Goal: Task Accomplishment & Management: Manage account settings

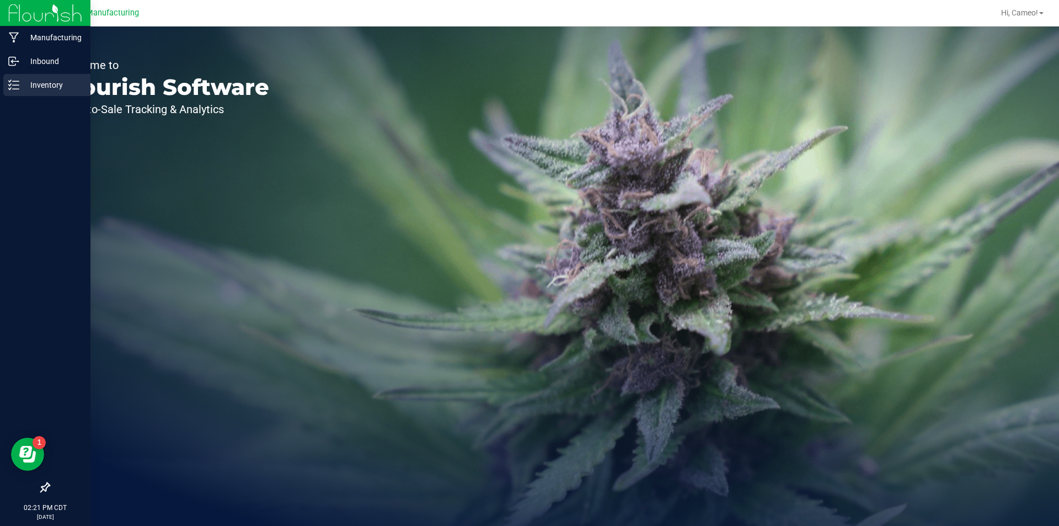
click at [22, 85] on p "Inventory" at bounding box center [52, 84] width 66 height 13
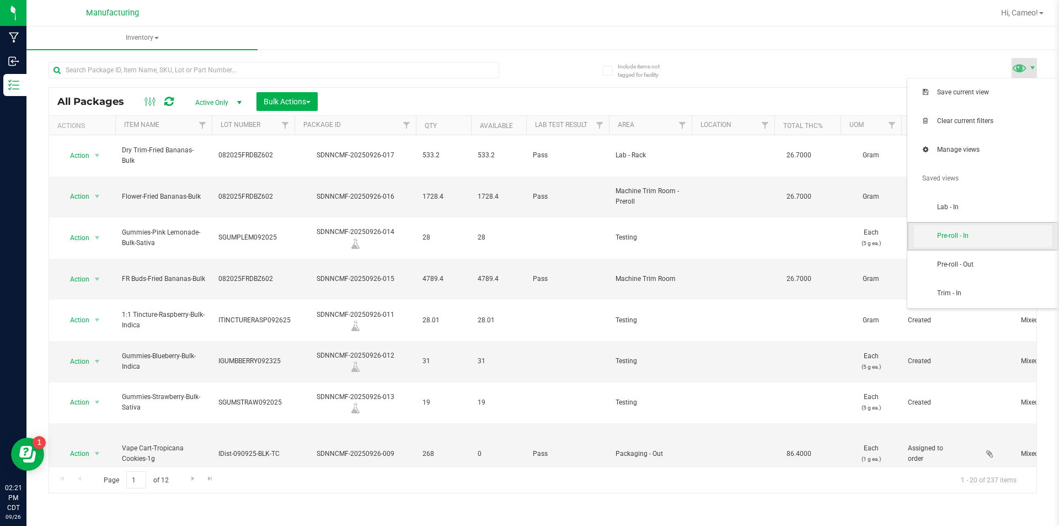
click at [990, 237] on span "Pre-roll - In" at bounding box center [994, 235] width 115 height 9
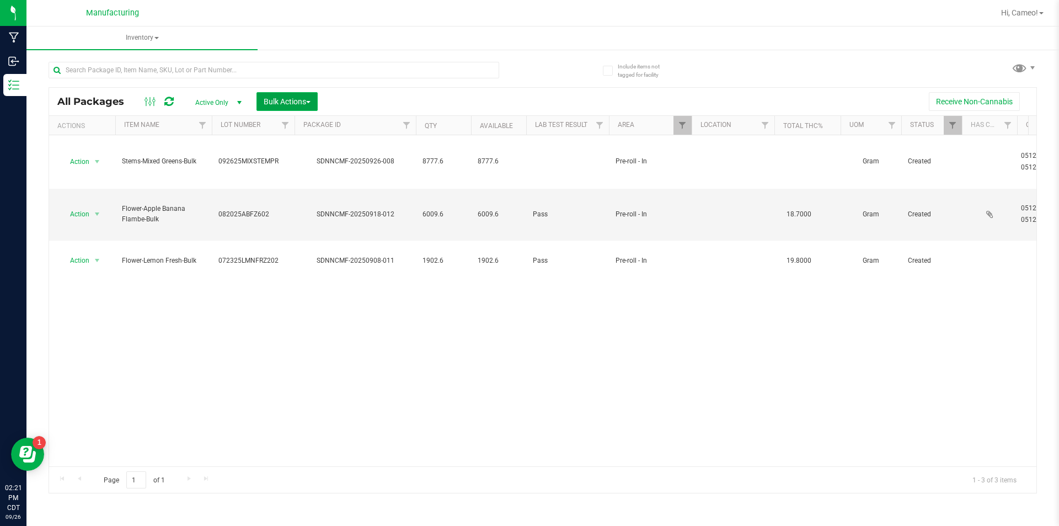
click at [292, 99] on span "Bulk Actions" at bounding box center [287, 101] width 47 height 9
click at [323, 125] on span "Add to manufacturing run" at bounding box center [304, 126] width 83 height 9
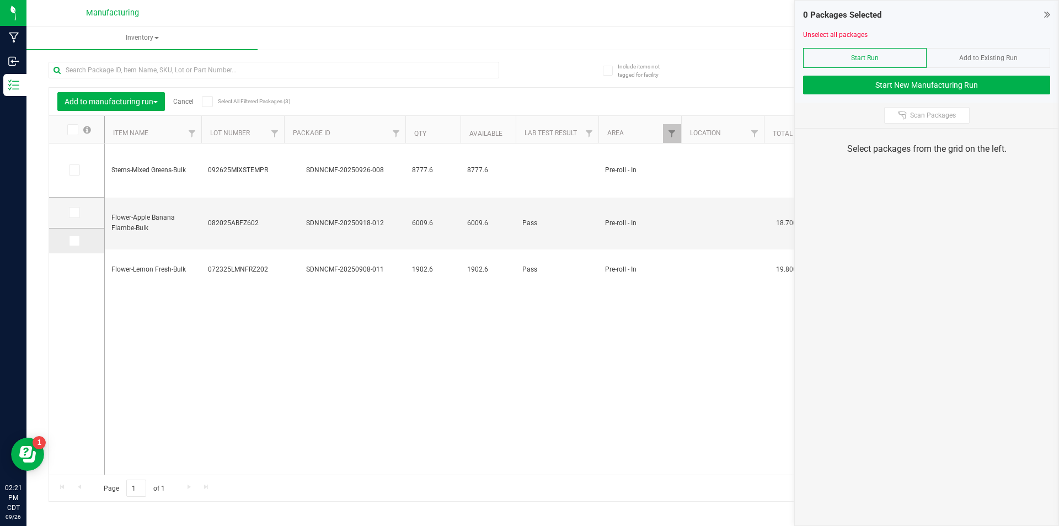
click at [71, 240] on icon at bounding box center [73, 240] width 7 height 0
click at [0, 0] on input "checkbox" at bounding box center [0, 0] width 0 height 0
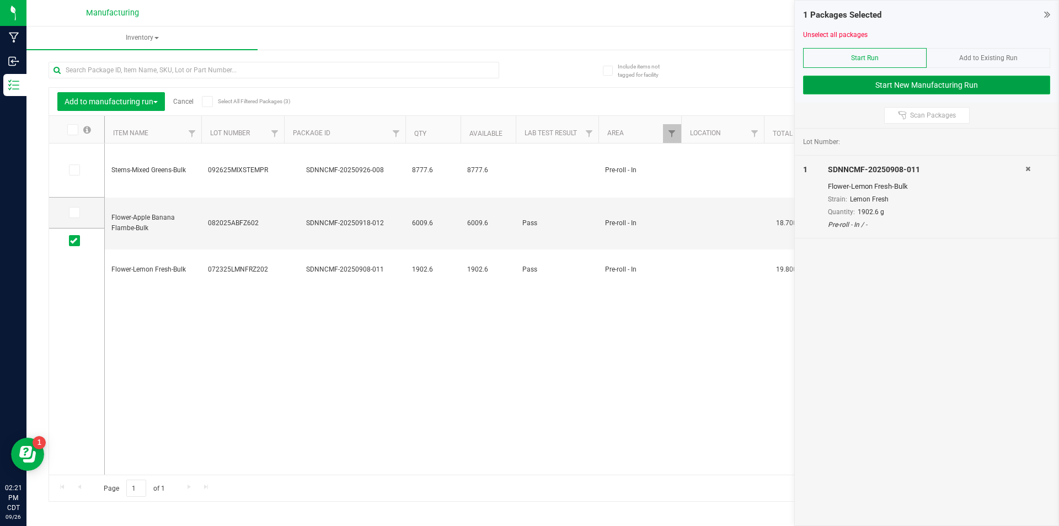
click at [898, 94] on button "Start New Manufacturing Run" at bounding box center [926, 85] width 247 height 19
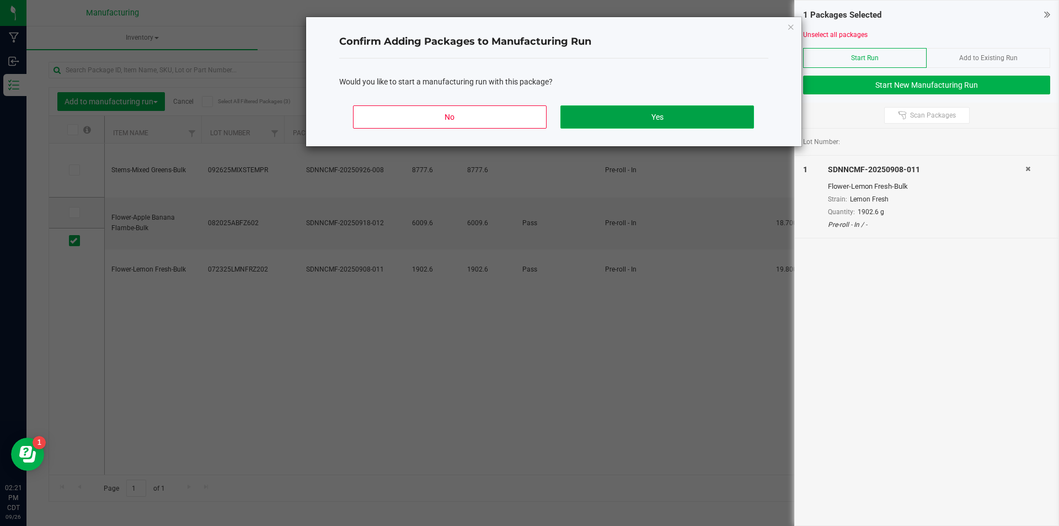
click at [721, 122] on button "Yes" at bounding box center [656, 116] width 193 height 23
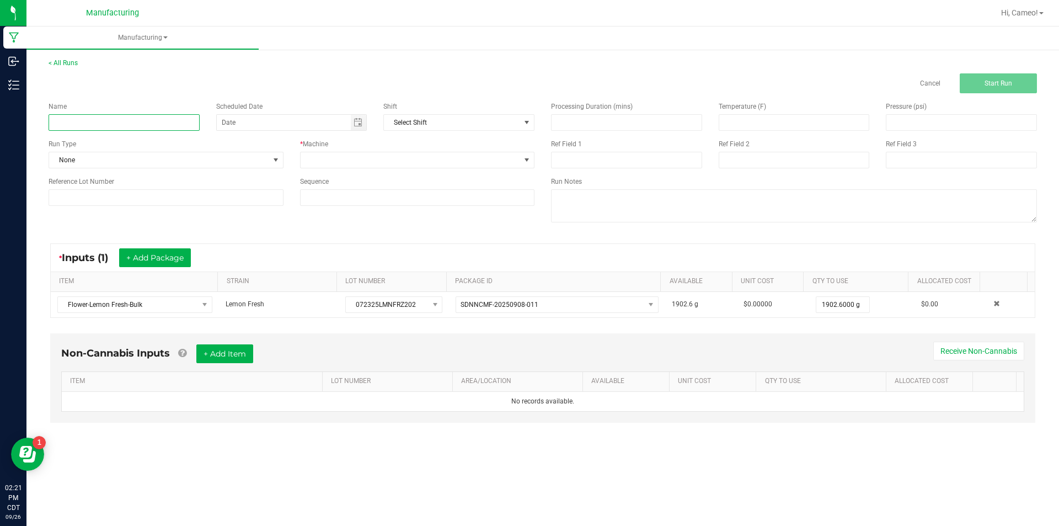
click at [160, 123] on input at bounding box center [124, 122] width 151 height 17
type input "092625 - Lemon Fresh"
click at [209, 149] on div "Run Type None" at bounding box center [165, 153] width 251 height 29
click at [209, 155] on span "None" at bounding box center [159, 159] width 220 height 15
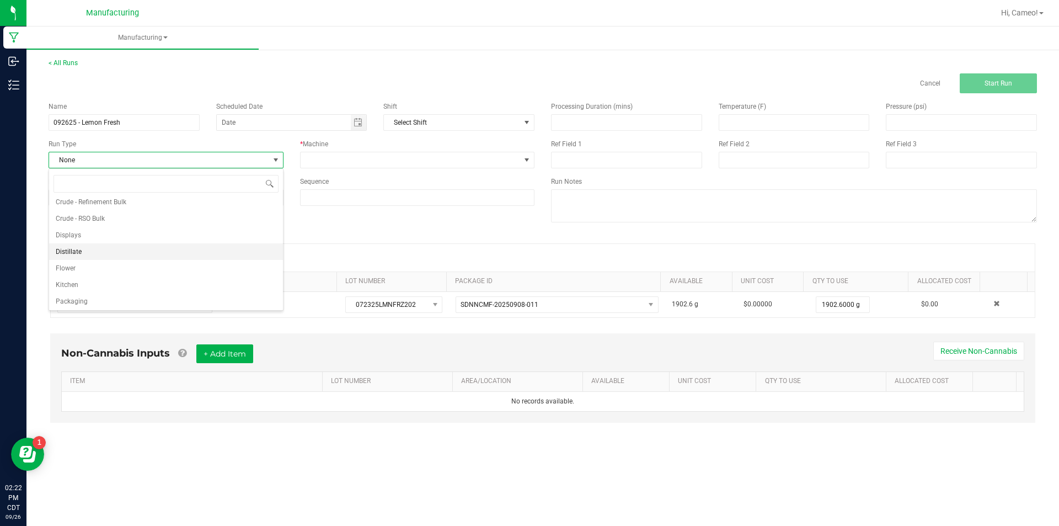
scroll to position [55, 0]
click at [96, 303] on li "Pre-roll" at bounding box center [166, 300] width 234 height 17
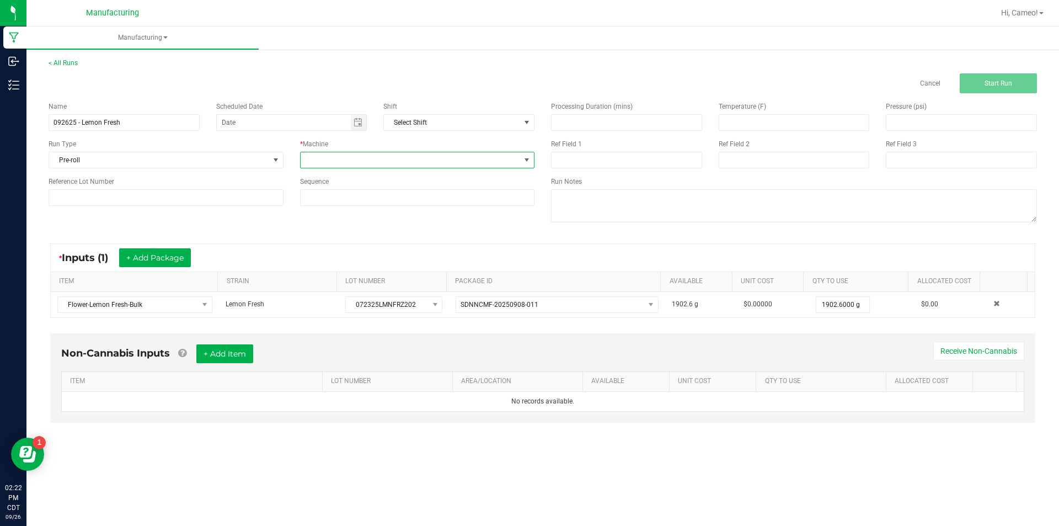
click at [398, 159] on span at bounding box center [411, 159] width 220 height 15
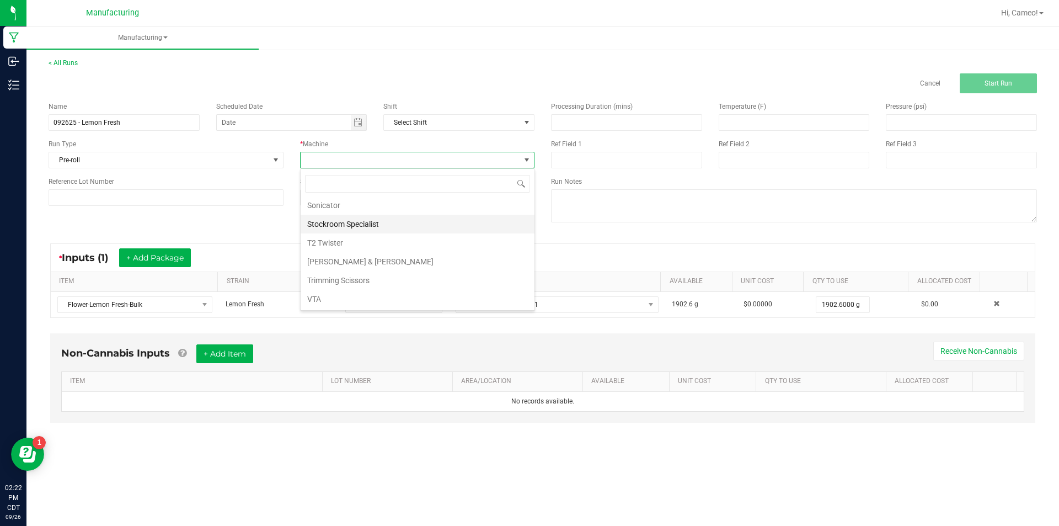
scroll to position [0, 0]
click at [394, 229] on li "Futurola Knockbox" at bounding box center [418, 226] width 234 height 19
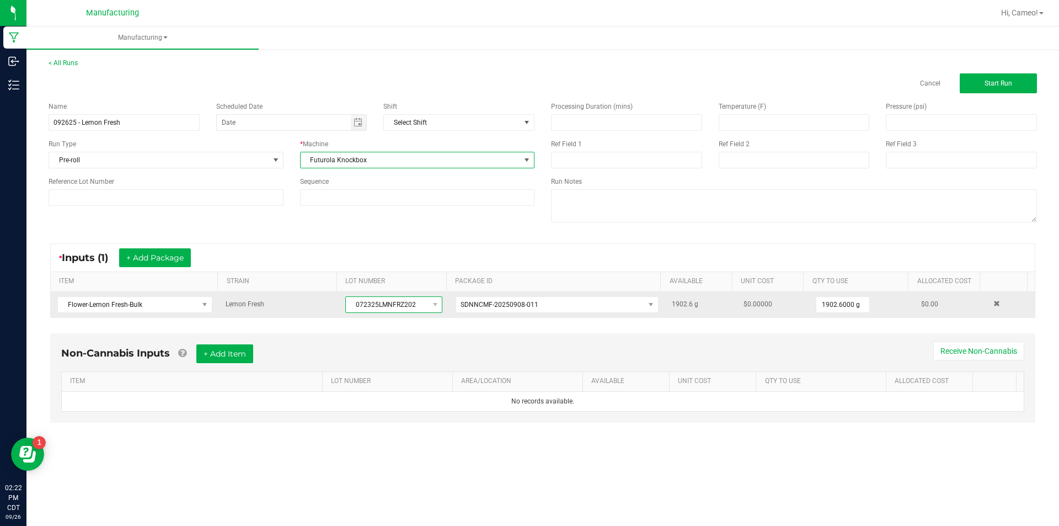
click at [390, 304] on span "072325LMNFRZ202" at bounding box center [387, 304] width 82 height 15
copy span "072325LMNFRZ202"
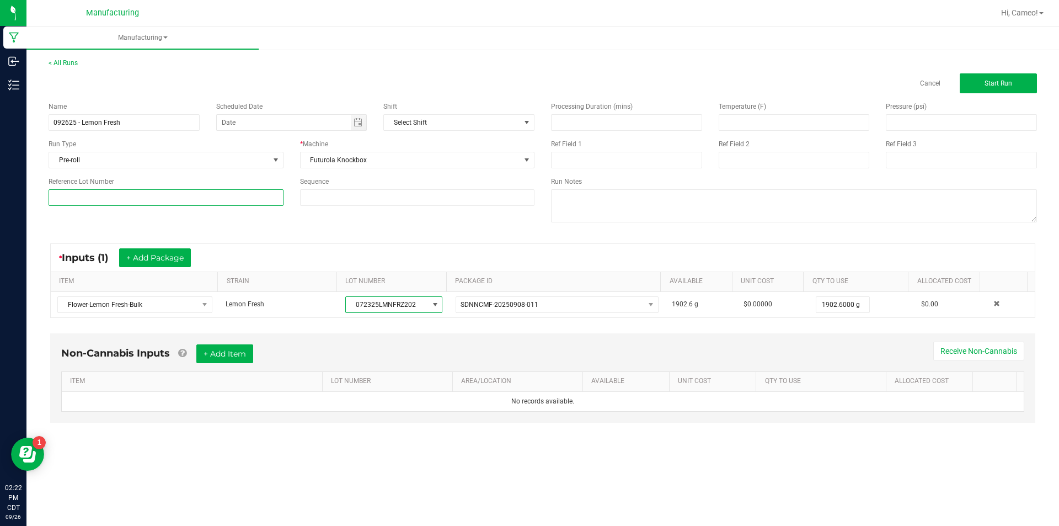
click at [258, 195] on input at bounding box center [166, 197] width 235 height 17
paste input "072325LMNFRZ202"
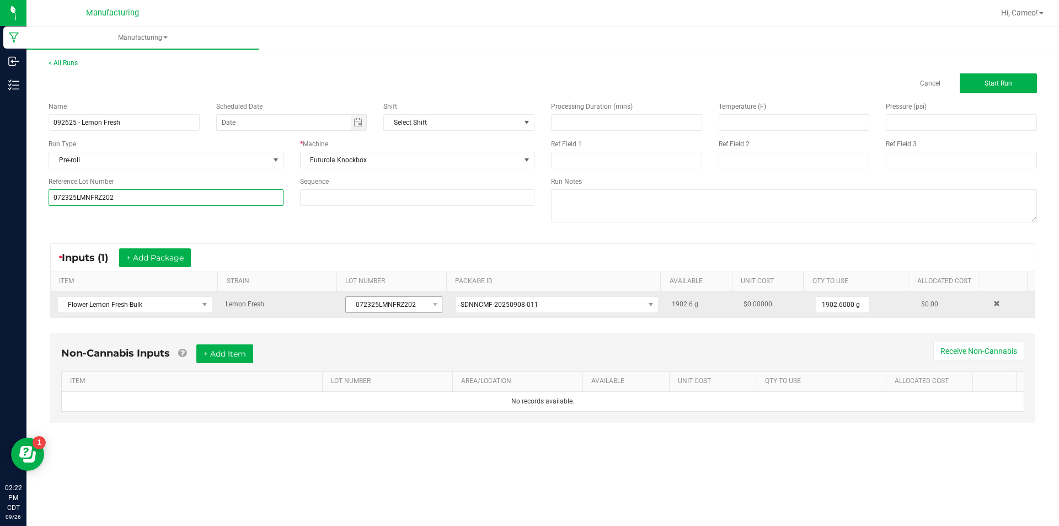
type input "072325LMNFRZ202"
click at [390, 300] on span "072325LMNFRZ202" at bounding box center [387, 304] width 82 height 15
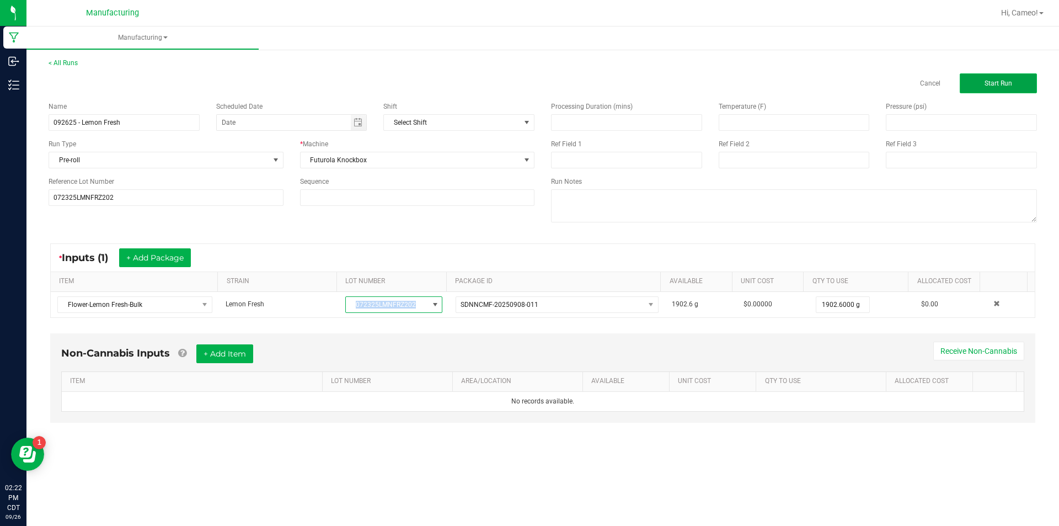
click at [1015, 76] on button "Start Run" at bounding box center [998, 83] width 77 height 20
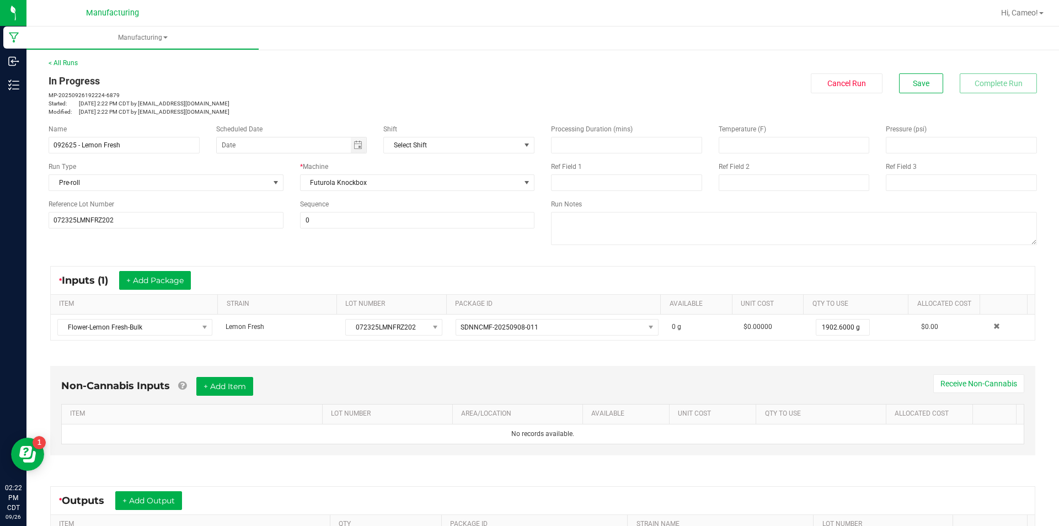
scroll to position [154, 0]
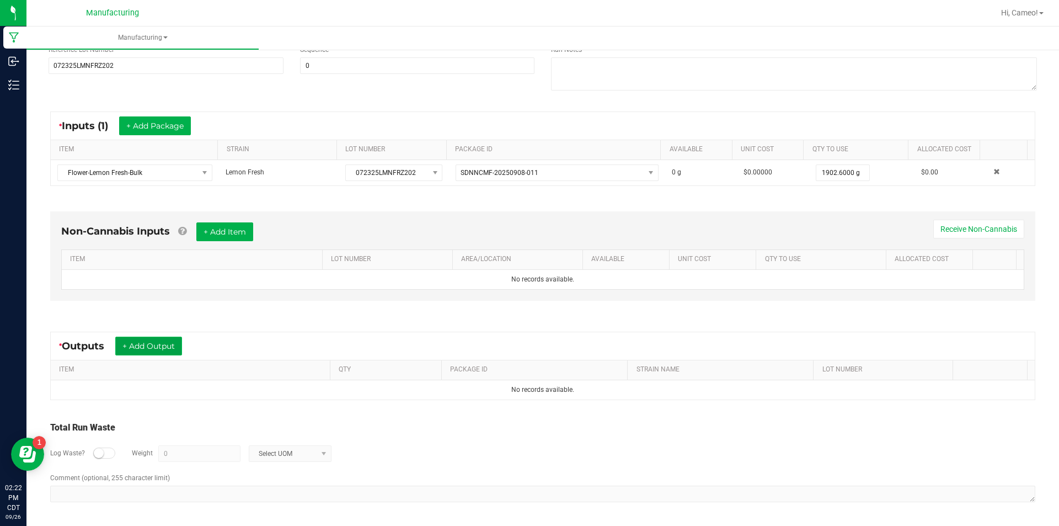
click at [165, 347] on button "+ Add Output" at bounding box center [148, 345] width 67 height 19
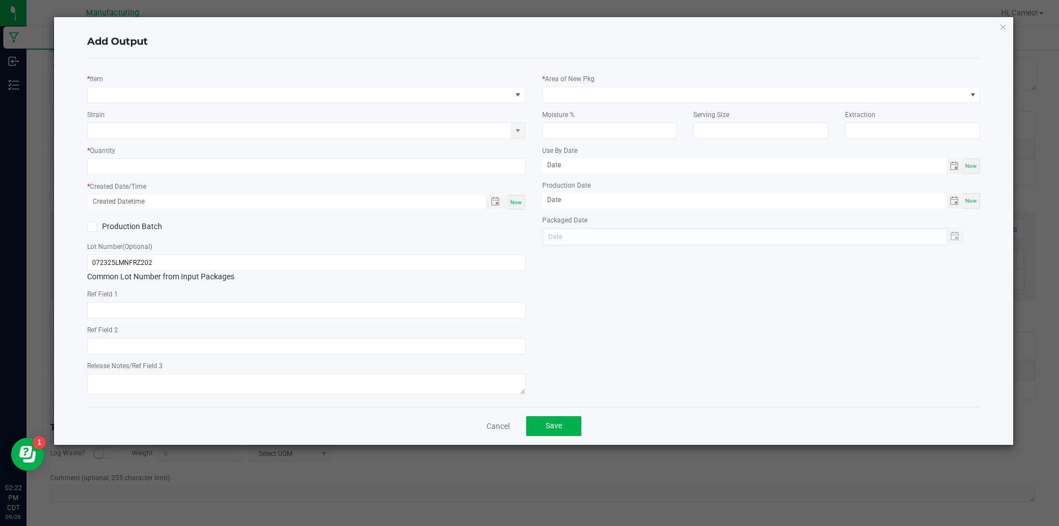
click at [371, 106] on div "* Item Strain * Quantity * Created Date/Time Now Production Batch Lot Number (O…" at bounding box center [306, 232] width 455 height 330
click at [376, 96] on span "NO DATA FOUND" at bounding box center [300, 94] width 424 height 15
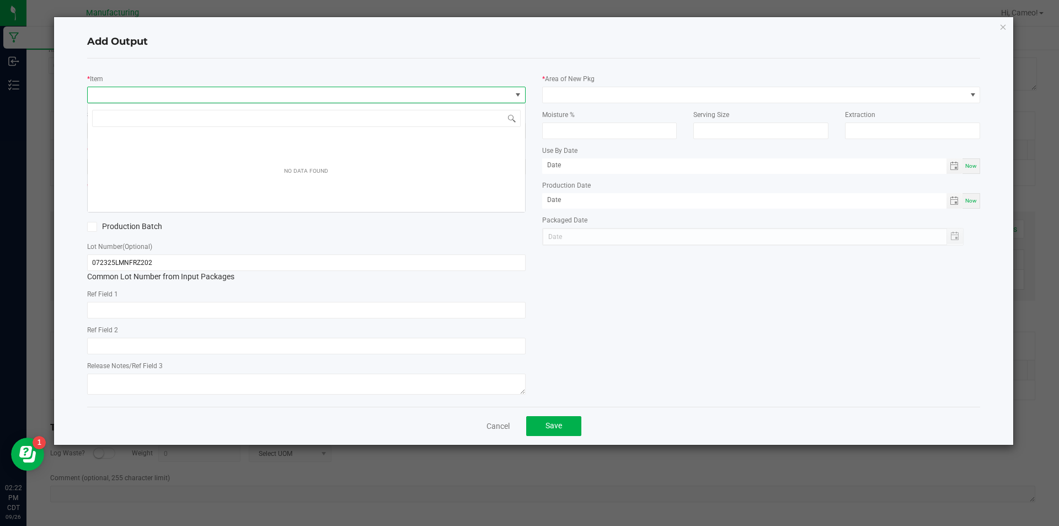
scroll to position [17, 438]
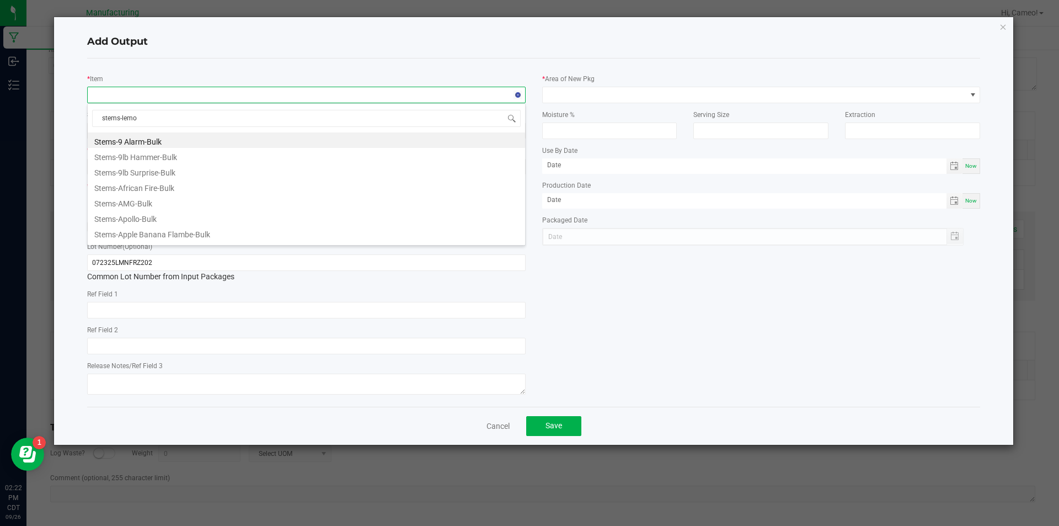
type input "stems-lemon"
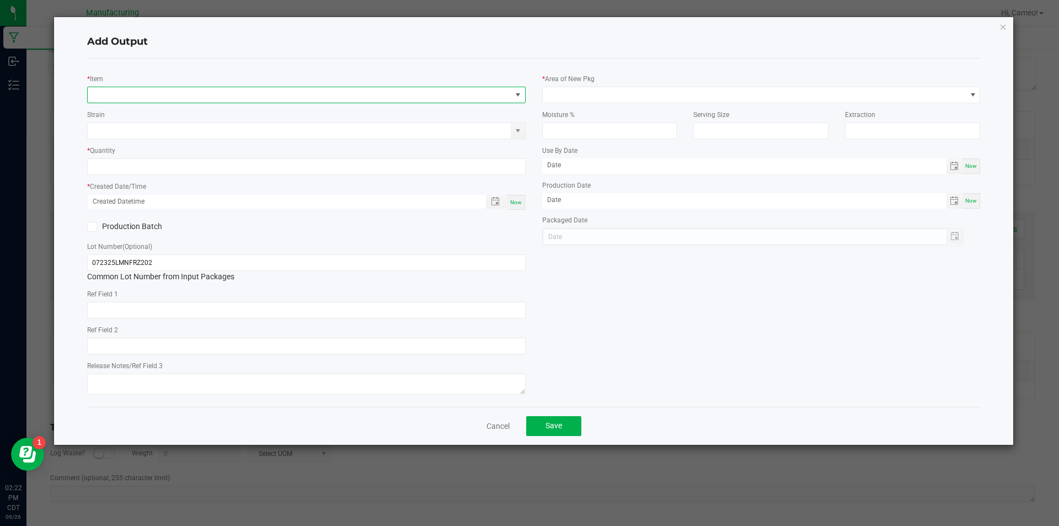
click at [204, 100] on span "NO DATA FOUND" at bounding box center [300, 94] width 424 height 15
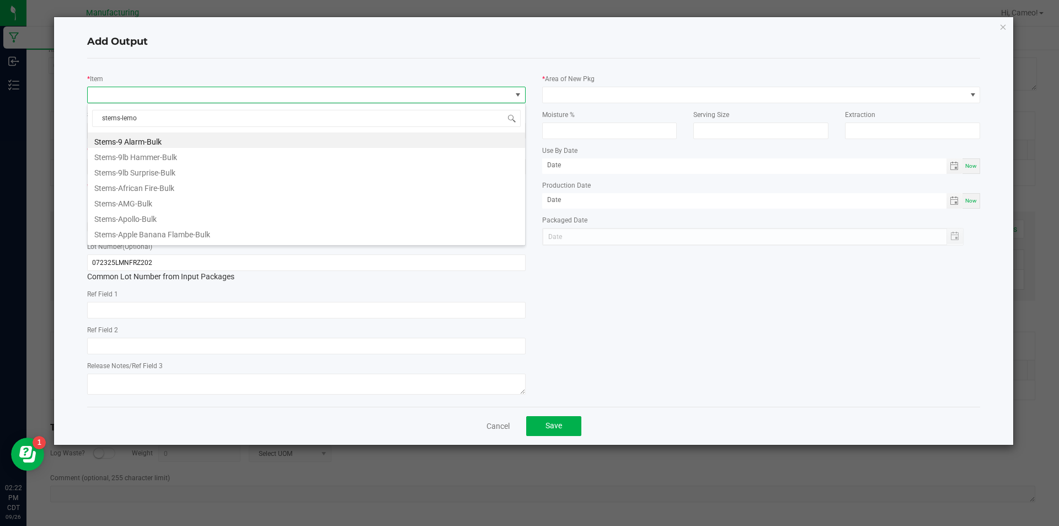
type input "stems-lemon"
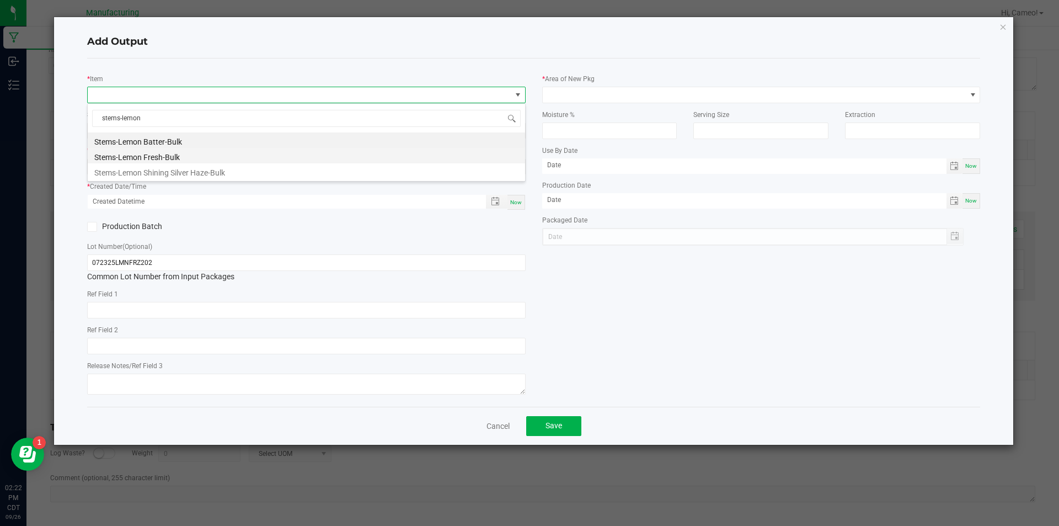
click at [176, 157] on li "Stems-Lemon Fresh-Bulk" at bounding box center [306, 155] width 437 height 15
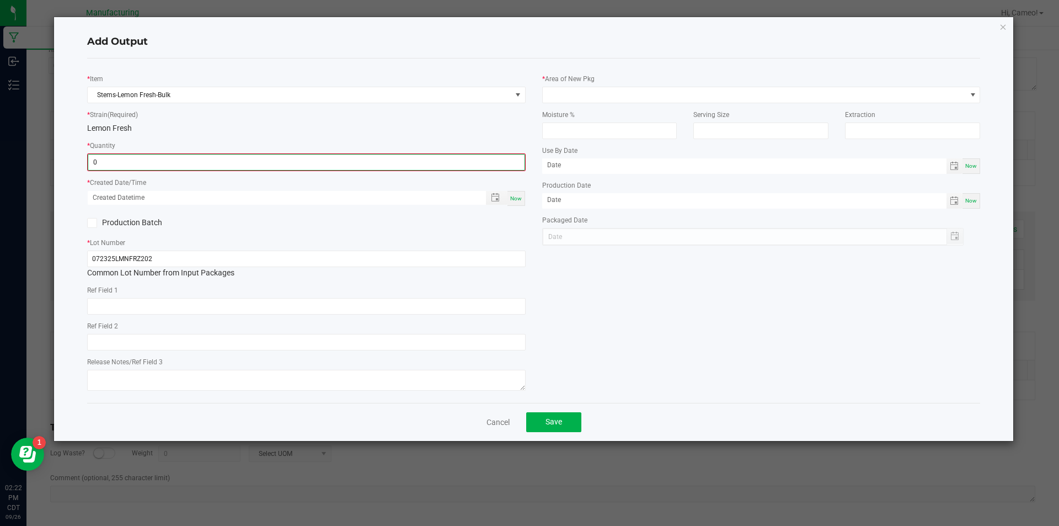
click at [179, 163] on input "0" at bounding box center [306, 161] width 436 height 15
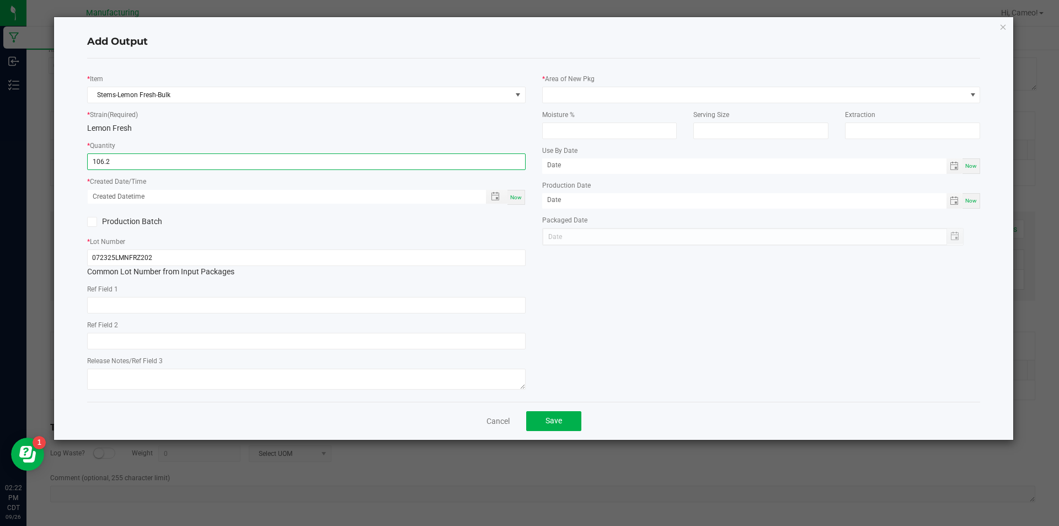
type input "106.2000 g"
click at [517, 199] on span "Now" at bounding box center [516, 197] width 12 height 6
type input "[DATE] 2:22 PM"
type input "[DATE]"
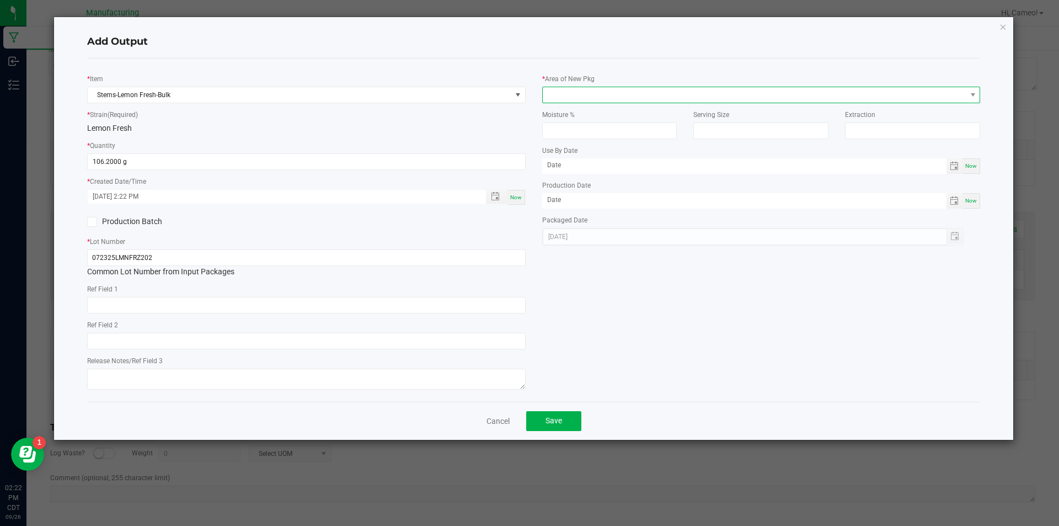
click at [621, 96] on span at bounding box center [755, 94] width 424 height 15
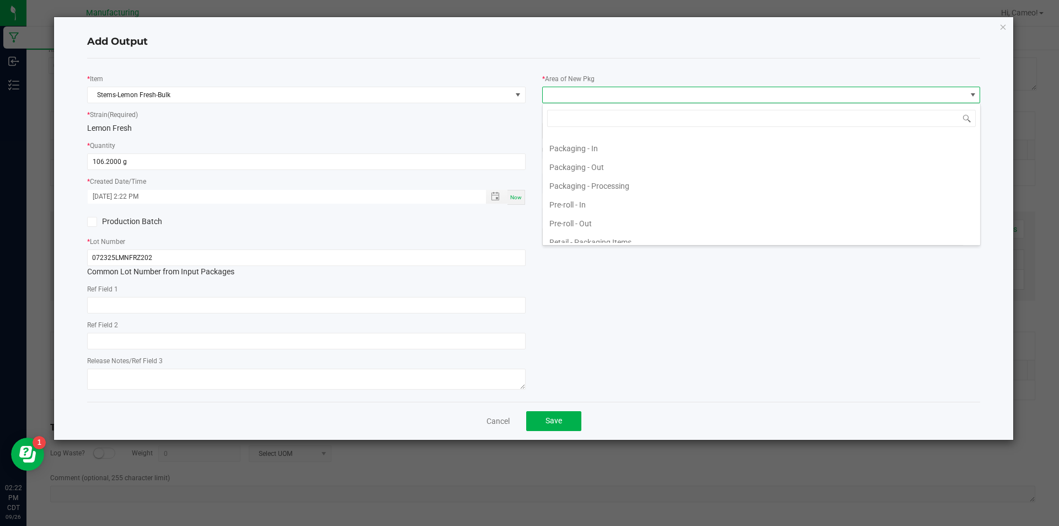
scroll to position [386, 0]
click at [590, 146] on li "Pre-roll - In" at bounding box center [761, 149] width 437 height 19
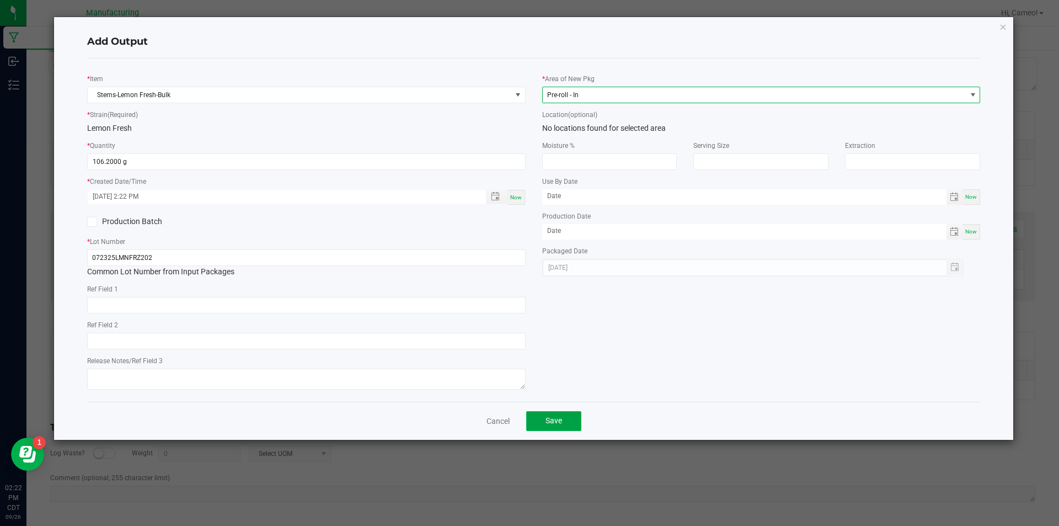
click at [547, 415] on button "Save" at bounding box center [553, 421] width 55 height 20
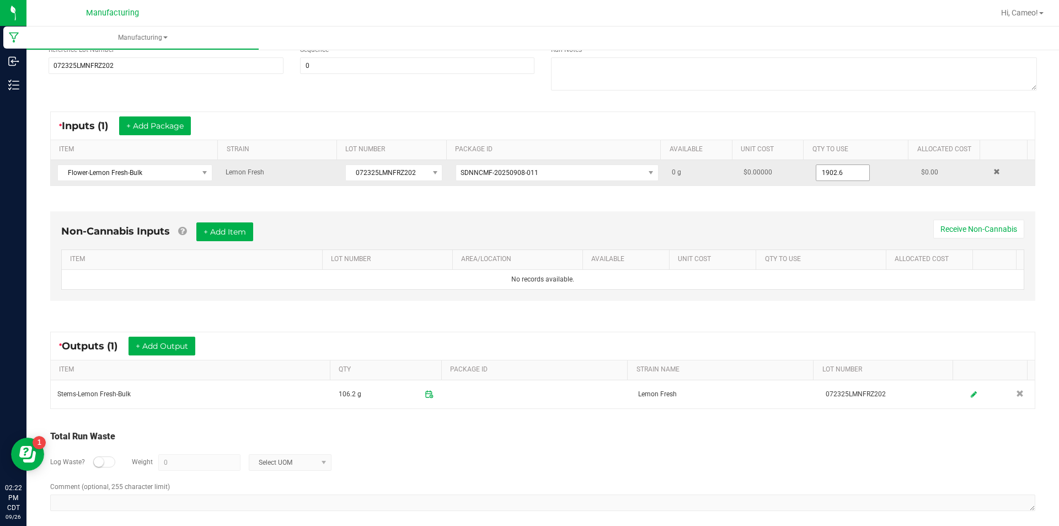
click at [824, 168] on input "1902.6" at bounding box center [842, 172] width 53 height 15
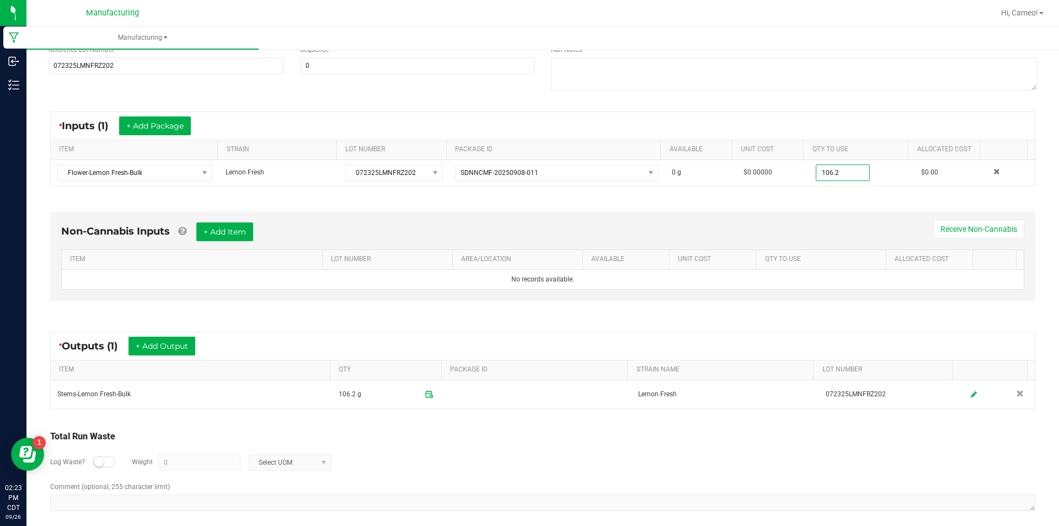
type input "106.2000 g"
click at [824, 190] on div "* Inputs (1) + Add Package ITEM STRAIN LOT NUMBER PACKAGE ID AVAILABLE Unit Cos…" at bounding box center [542, 148] width 1005 height 94
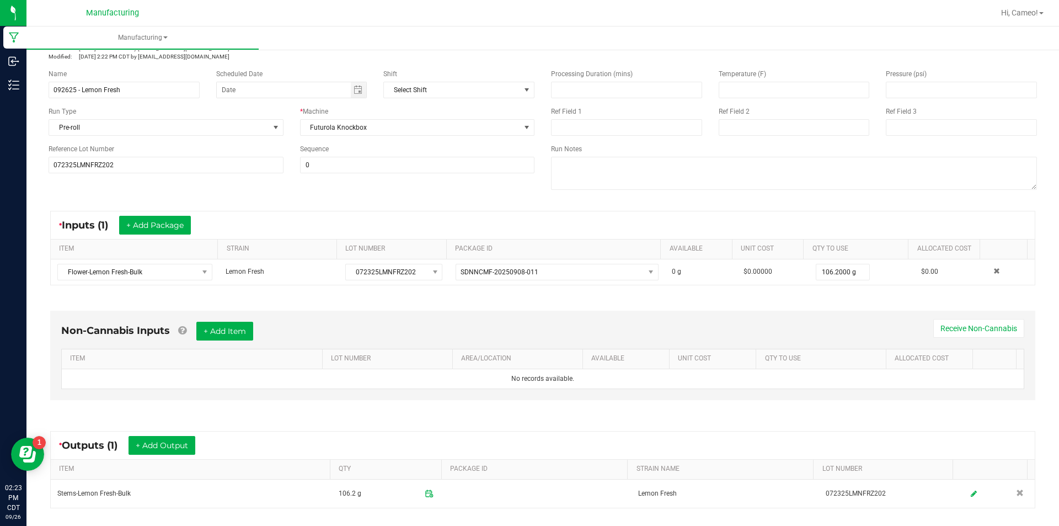
scroll to position [0, 0]
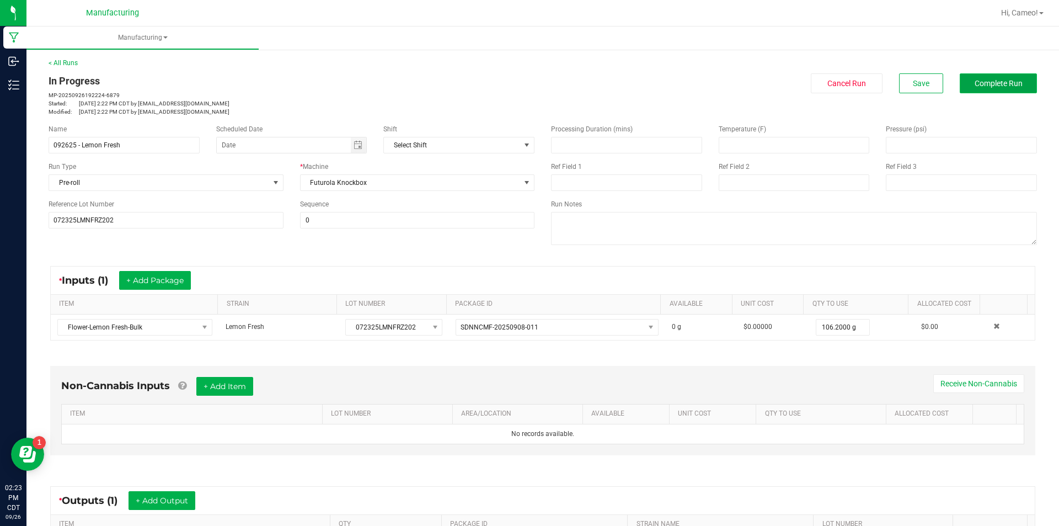
click at [983, 77] on button "Complete Run" at bounding box center [998, 83] width 77 height 20
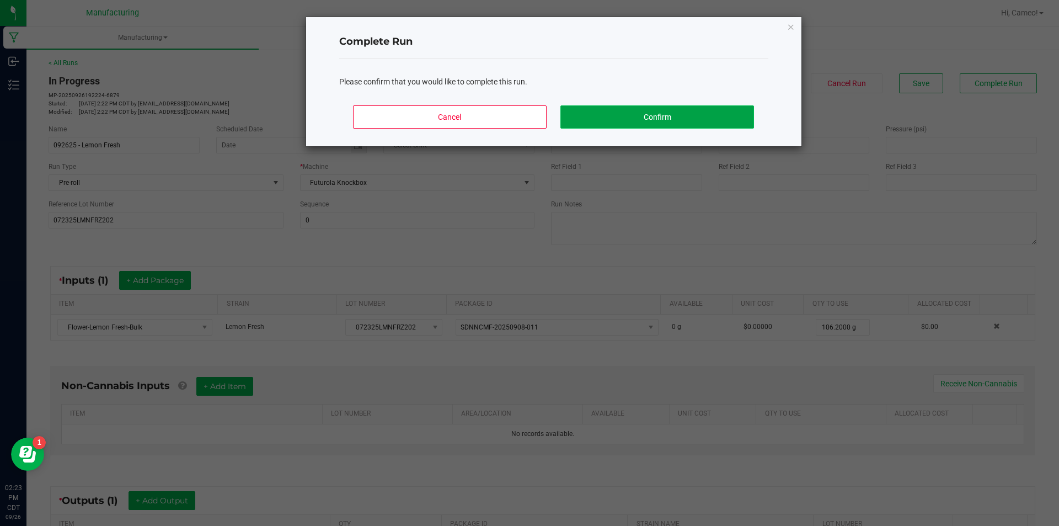
click at [671, 124] on button "Confirm" at bounding box center [656, 116] width 193 height 23
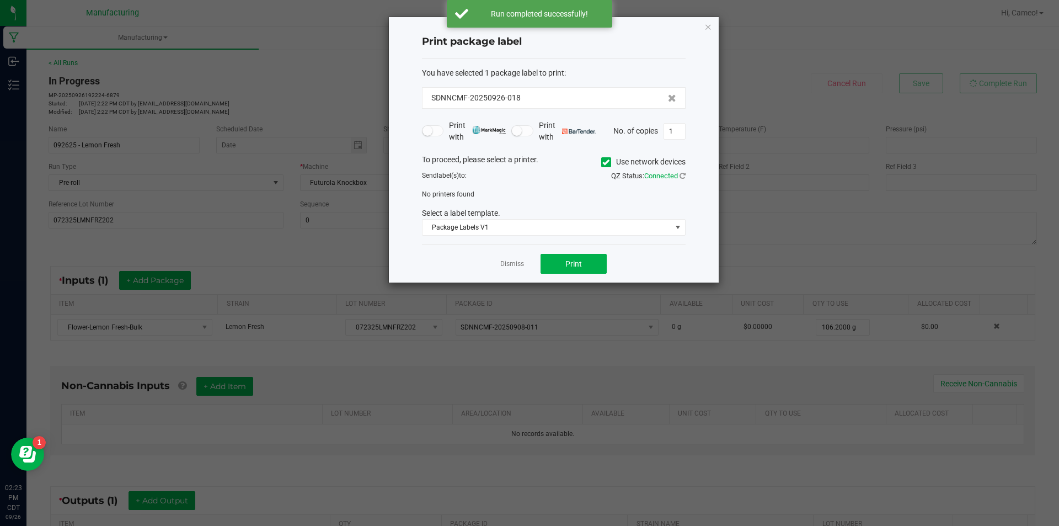
click at [602, 162] on icon at bounding box center [605, 162] width 7 height 0
click at [0, 0] on input "Use network devices" at bounding box center [0, 0] width 0 height 0
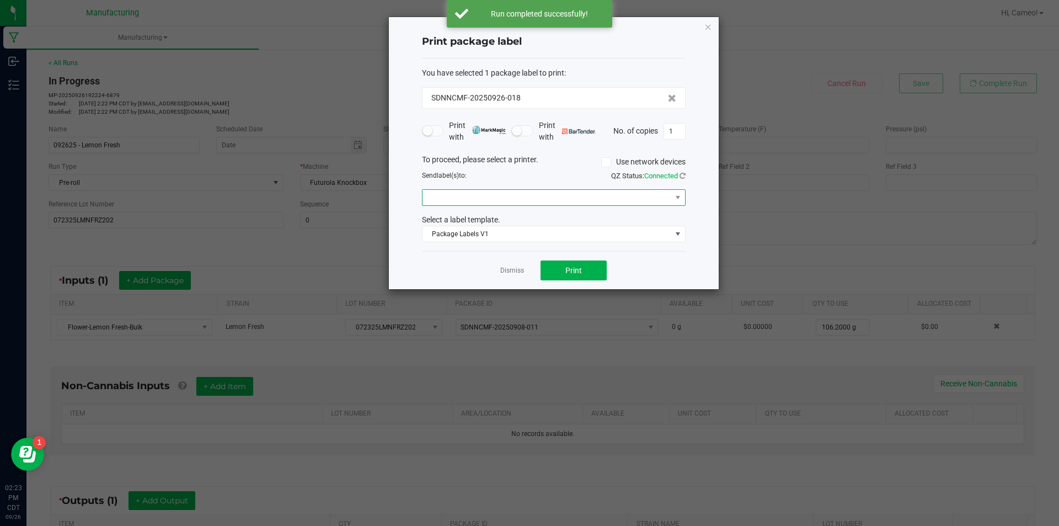
click at [582, 199] on span at bounding box center [546, 197] width 249 height 15
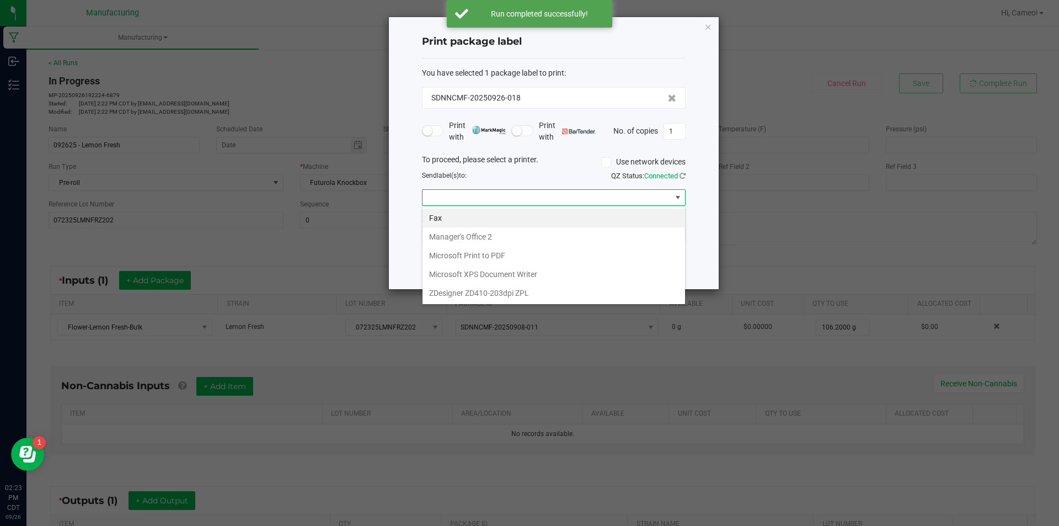
scroll to position [17, 264]
click at [503, 294] on ZPL "ZDesigner ZD410-203dpi ZPL" at bounding box center [553, 292] width 263 height 19
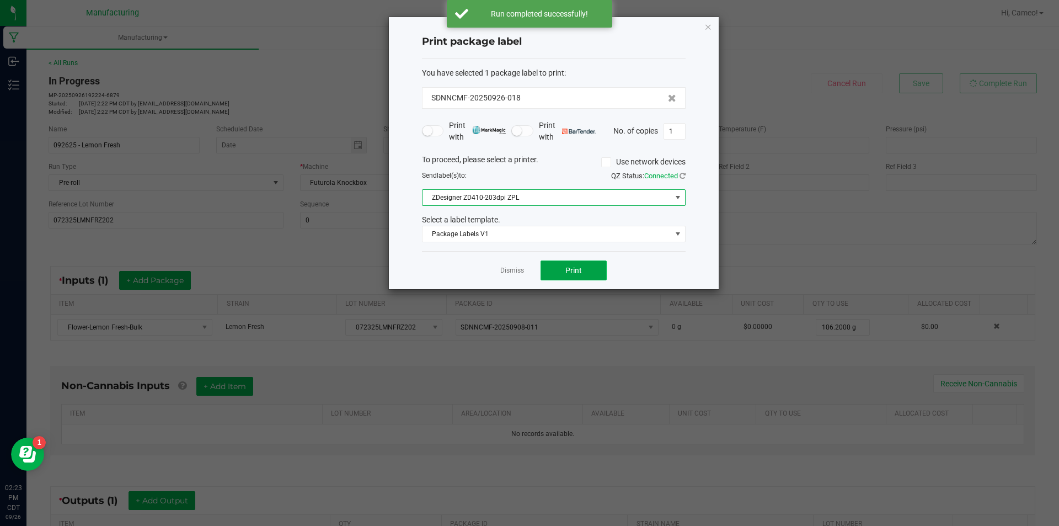
click at [577, 271] on span "Print" at bounding box center [573, 270] width 17 height 9
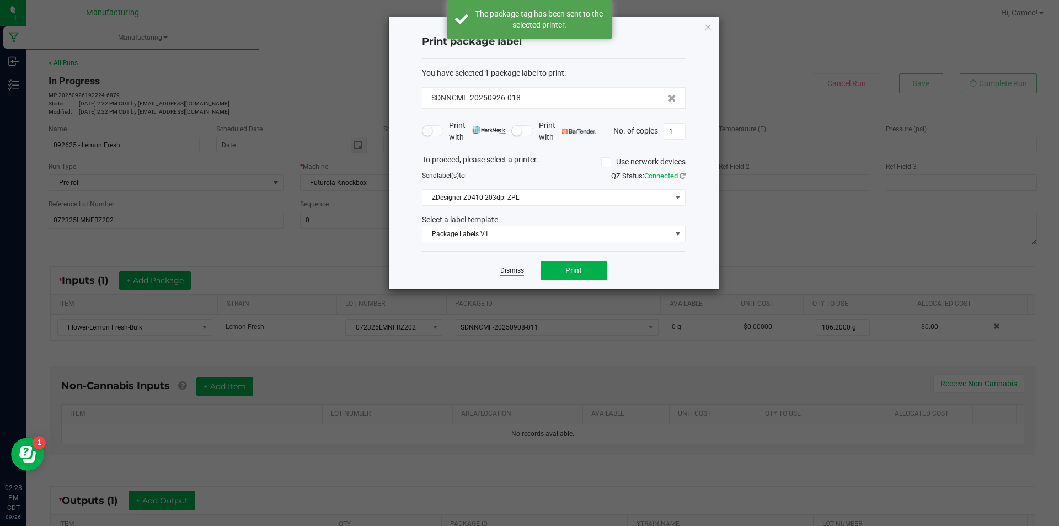
click at [517, 271] on link "Dismiss" at bounding box center [512, 270] width 24 height 9
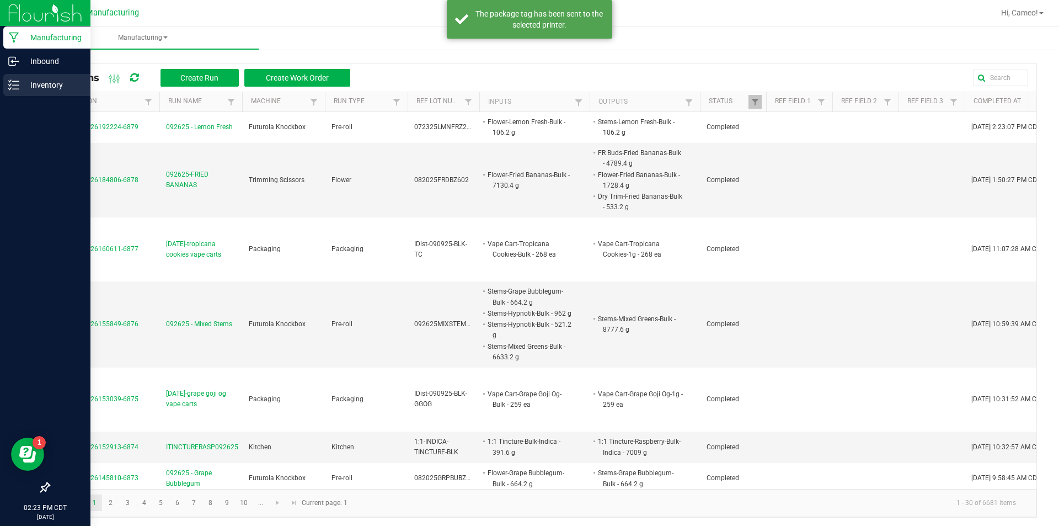
click at [39, 83] on p "Inventory" at bounding box center [52, 84] width 66 height 13
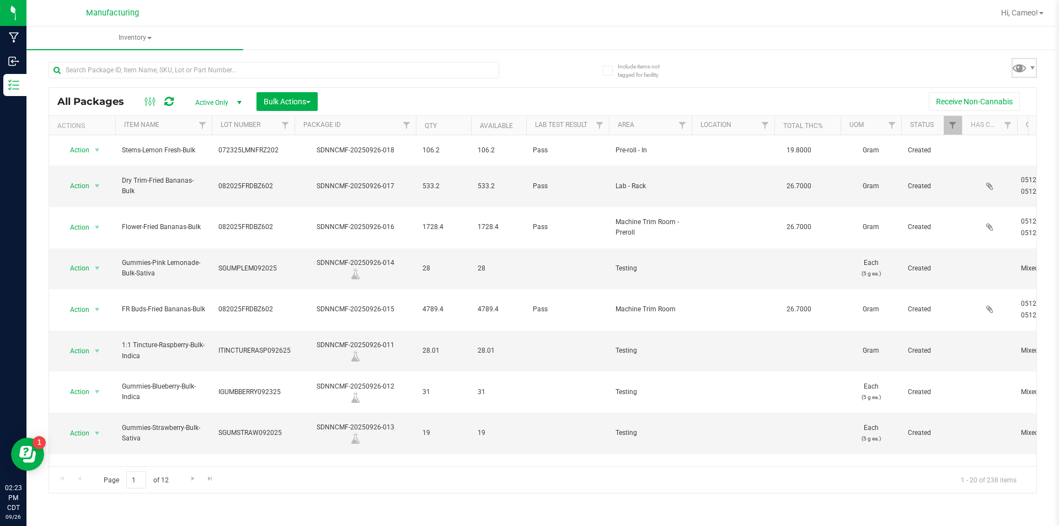
click at [1026, 65] on span at bounding box center [1019, 68] width 16 height 16
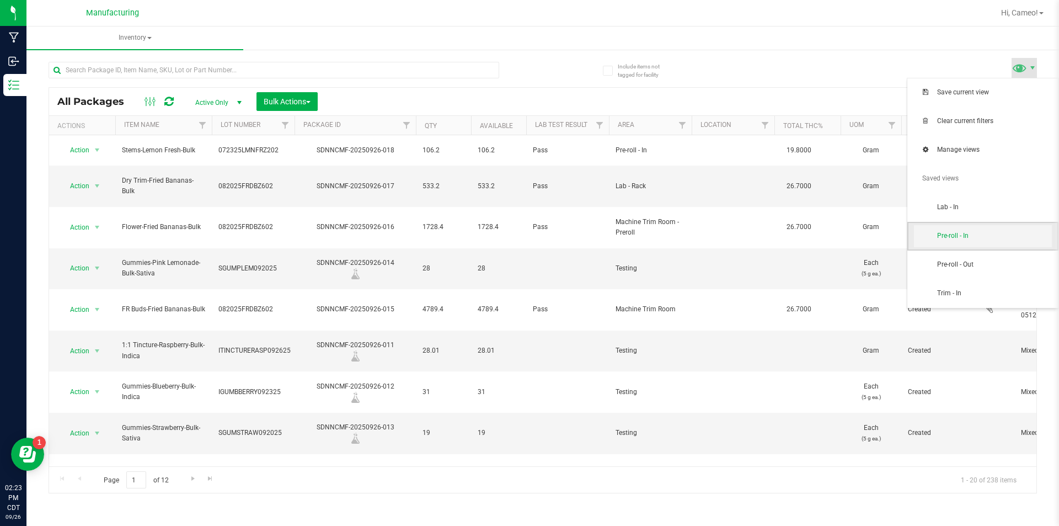
click at [957, 240] on span "Pre-roll - In" at bounding box center [994, 235] width 115 height 9
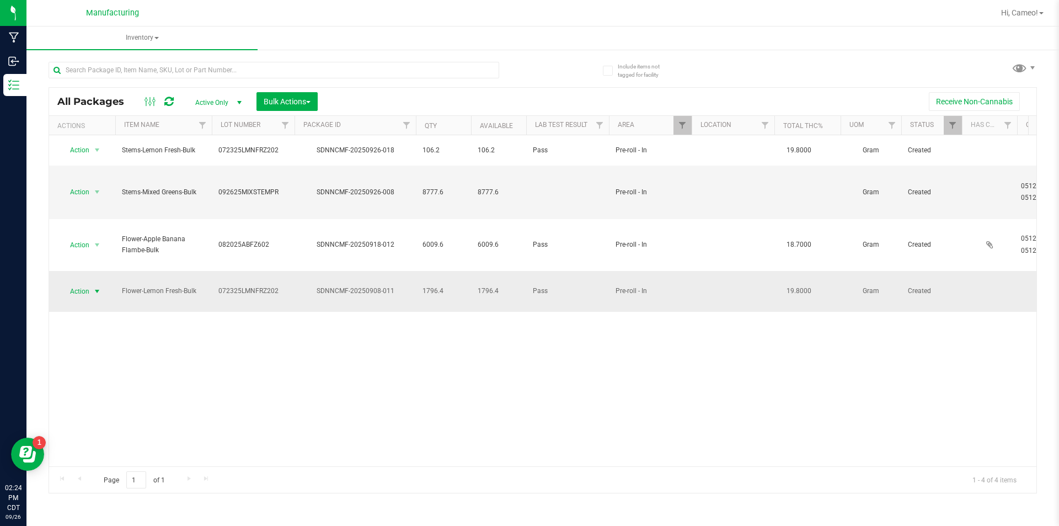
click at [98, 287] on span "select" at bounding box center [97, 291] width 9 height 9
click at [109, 369] on li "Print package label" at bounding box center [95, 381] width 69 height 30
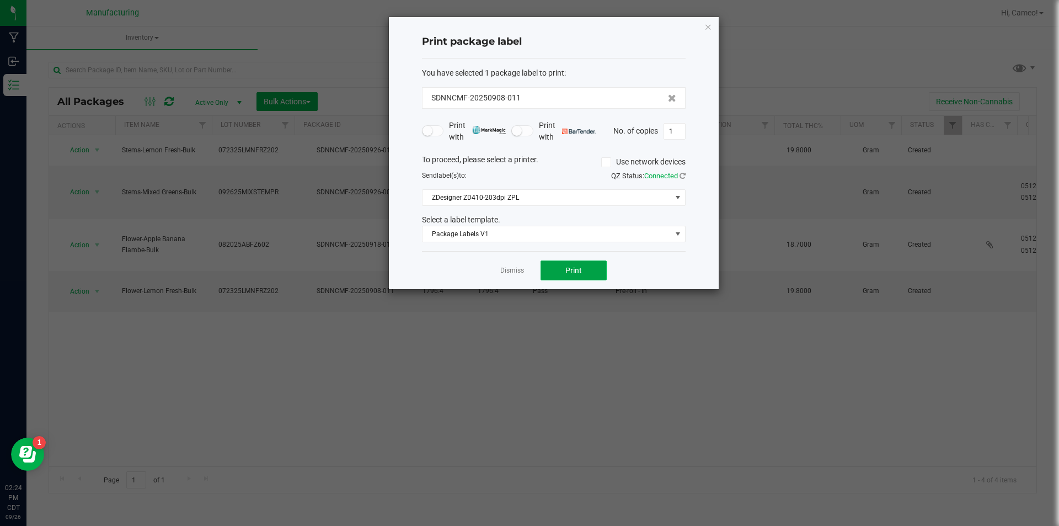
click at [591, 271] on button "Print" at bounding box center [573, 270] width 66 height 20
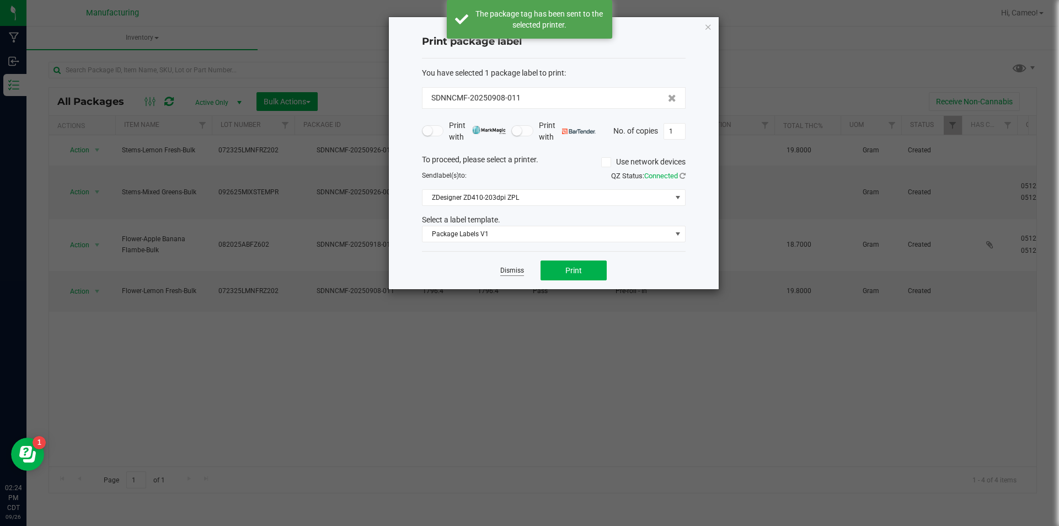
click at [507, 271] on link "Dismiss" at bounding box center [512, 270] width 24 height 9
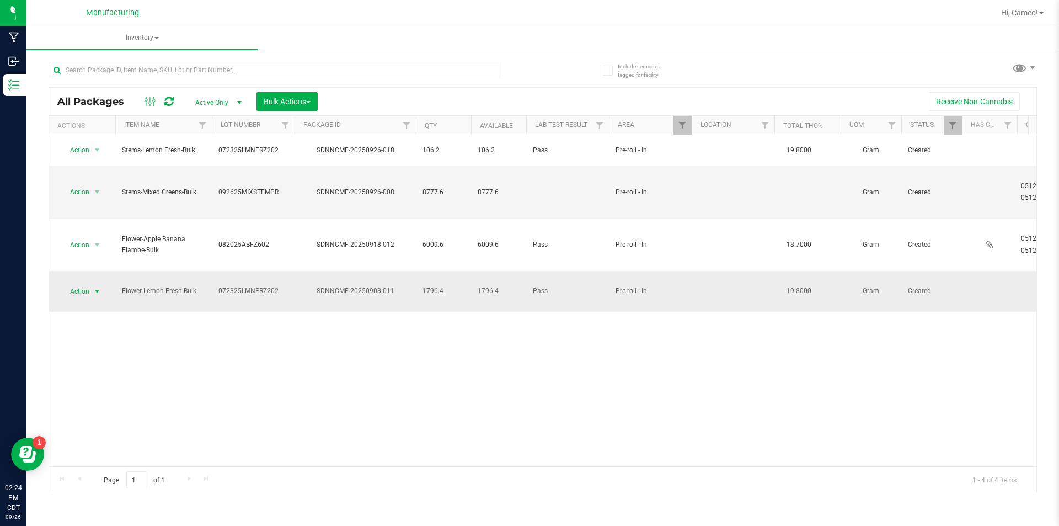
click at [96, 287] on span "select" at bounding box center [97, 291] width 9 height 9
click at [106, 276] on li "Adjust qty" at bounding box center [95, 276] width 69 height 17
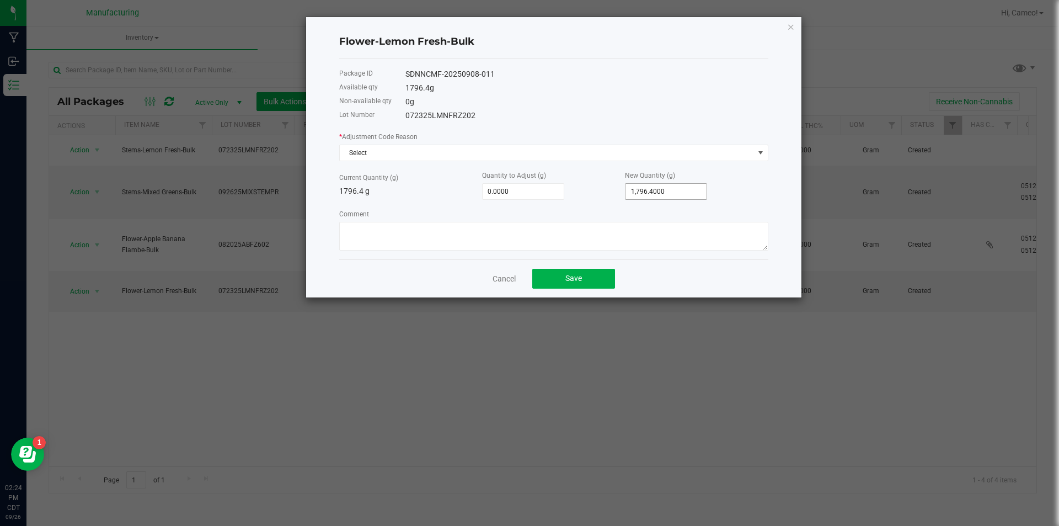
type input "1796.4"
click at [678, 192] on input "1796.4" at bounding box center [665, 191] width 81 height 15
type input "-1,795.4000"
type input "1"
type input "-1,779.4000"
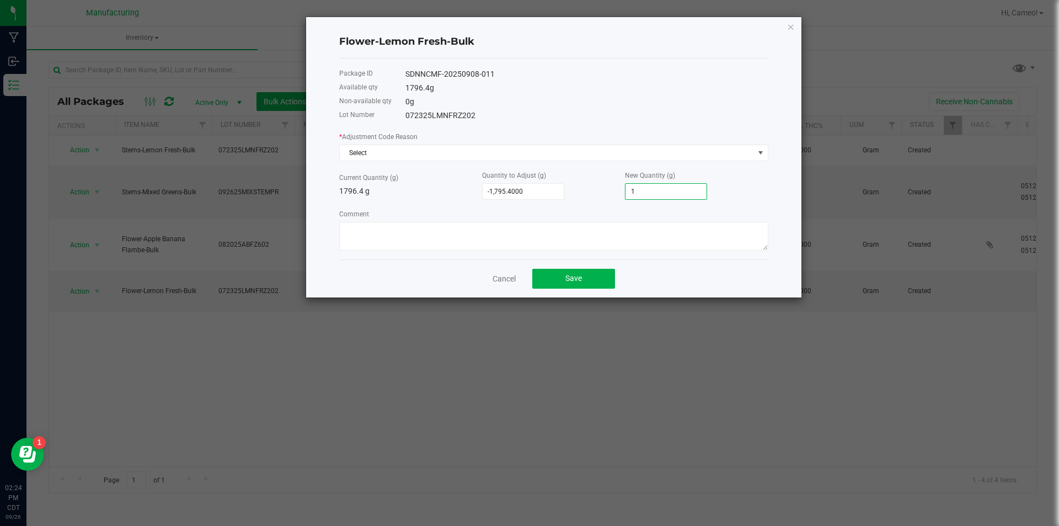
type input "17"
type input "-1,621.4000"
type input "175"
type input "-44.4000"
type input "1752."
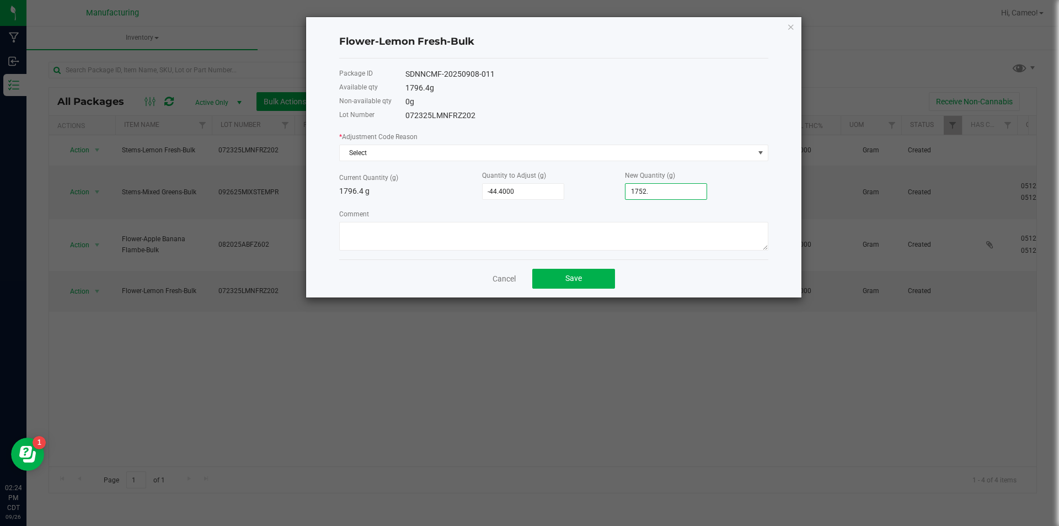
type input "-44.0000"
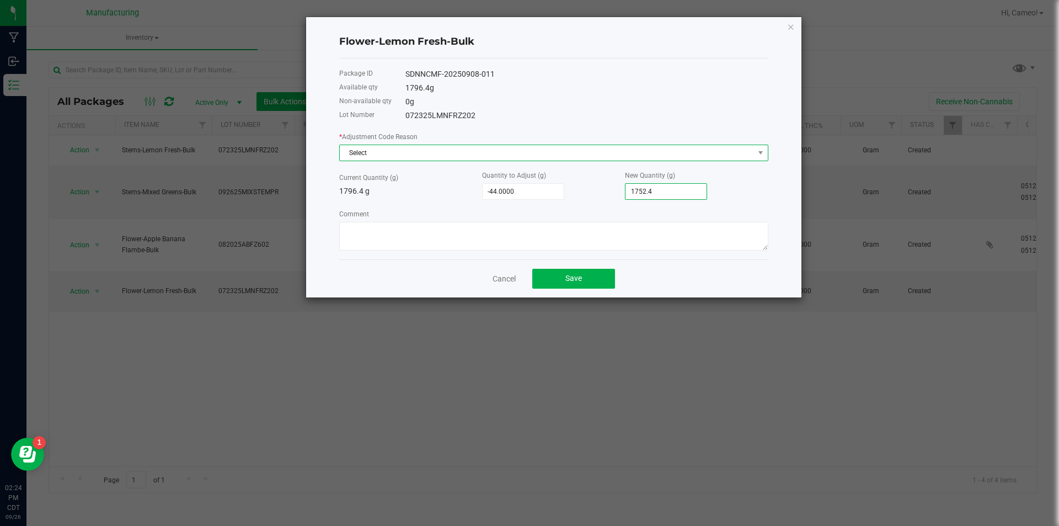
type input "1,752.4000"
click at [601, 149] on span "Select" at bounding box center [547, 152] width 414 height 15
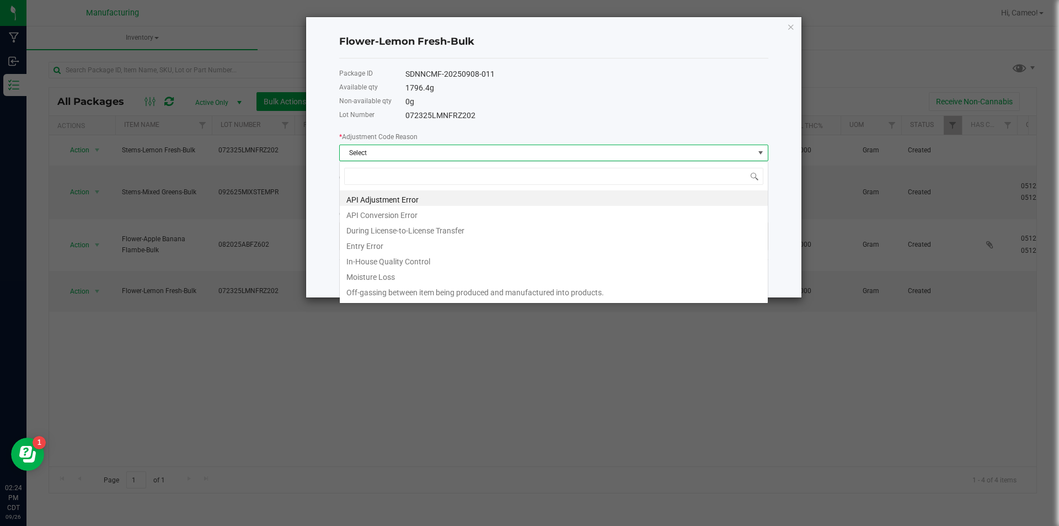
scroll to position [17, 429]
type input "pro"
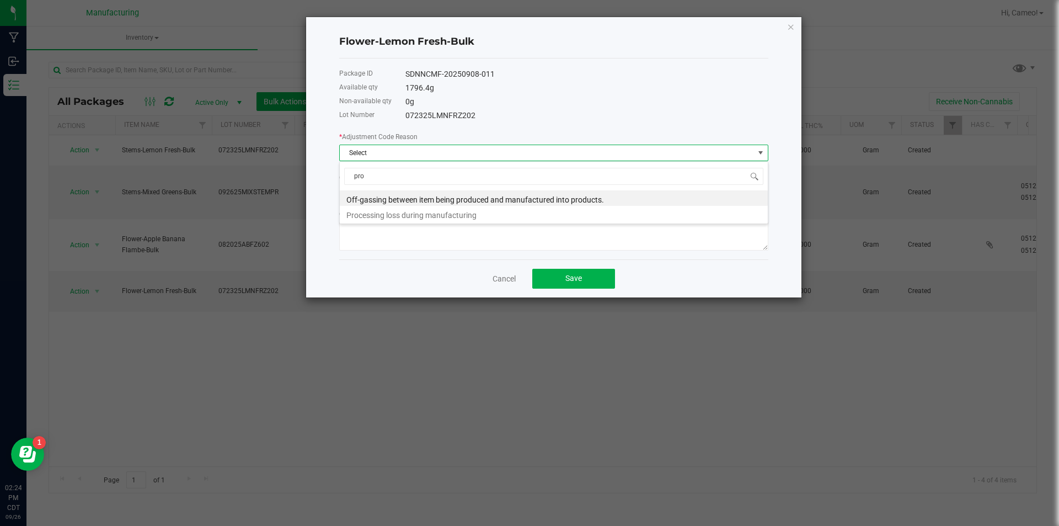
click at [481, 215] on li "Processing loss during manufacturing" at bounding box center [554, 213] width 428 height 15
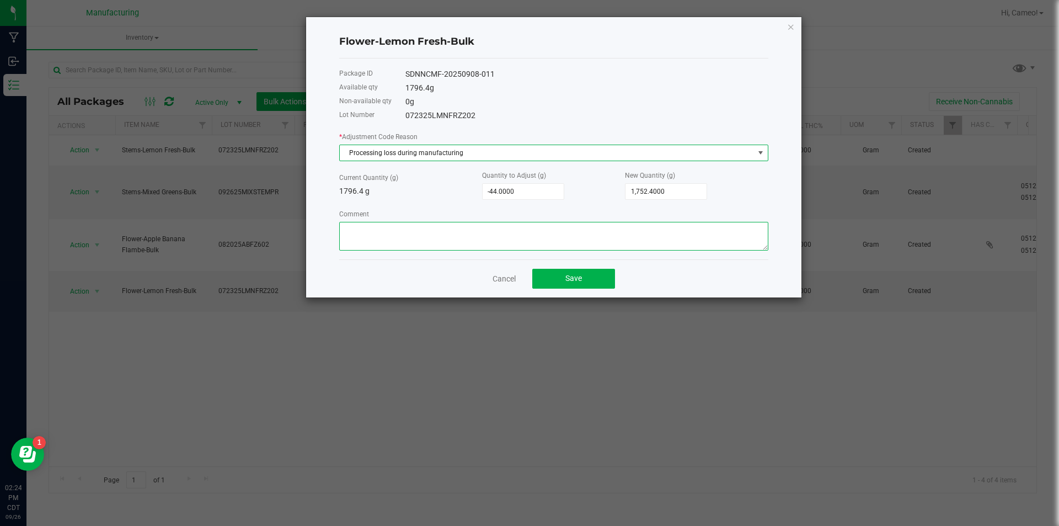
click at [473, 224] on textarea "Comment" at bounding box center [553, 236] width 429 height 29
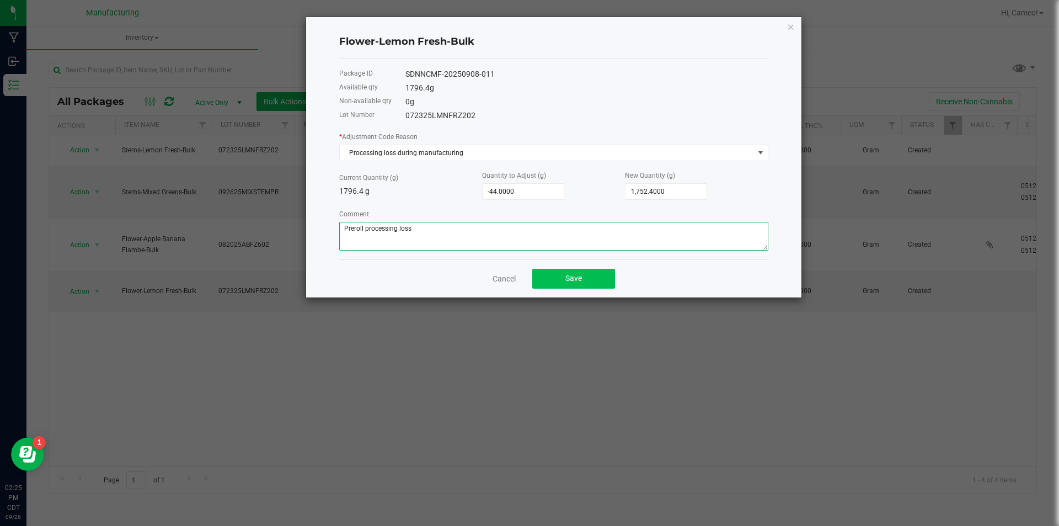
type textarea "Preroll processing loss"
click at [604, 284] on button "Save" at bounding box center [573, 279] width 83 height 20
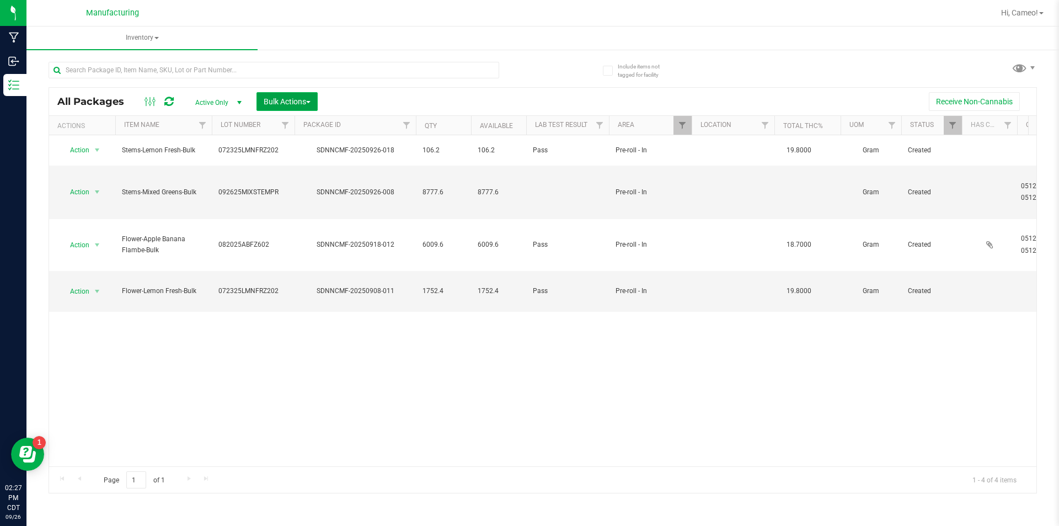
click at [303, 102] on span "Bulk Actions" at bounding box center [287, 101] width 47 height 9
click at [312, 125] on span "Add to manufacturing run" at bounding box center [304, 126] width 83 height 9
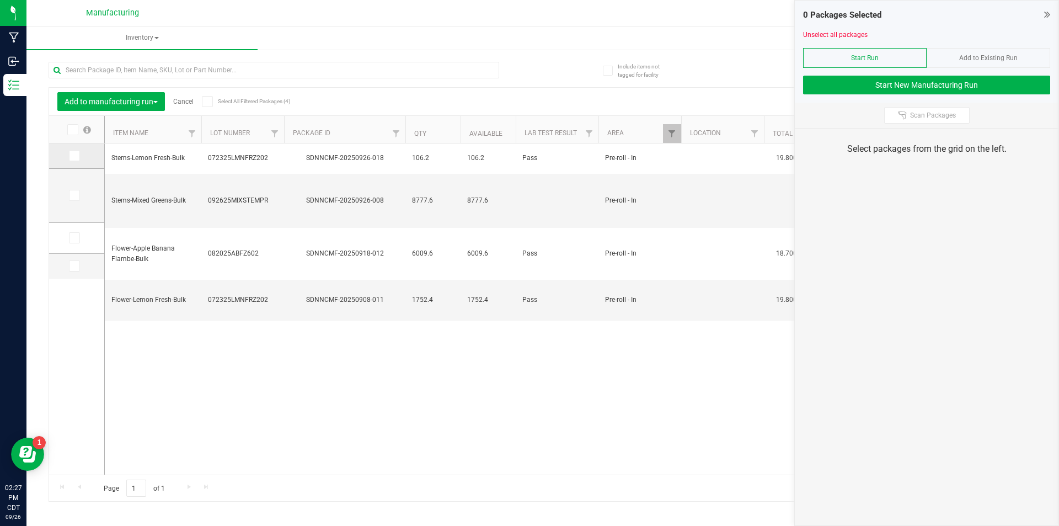
click at [81, 154] on label at bounding box center [77, 155] width 16 height 11
click at [0, 0] on input "checkbox" at bounding box center [0, 0] width 0 height 0
click at [79, 194] on span at bounding box center [74, 195] width 11 height 11
click at [0, 0] on input "checkbox" at bounding box center [0, 0] width 0 height 0
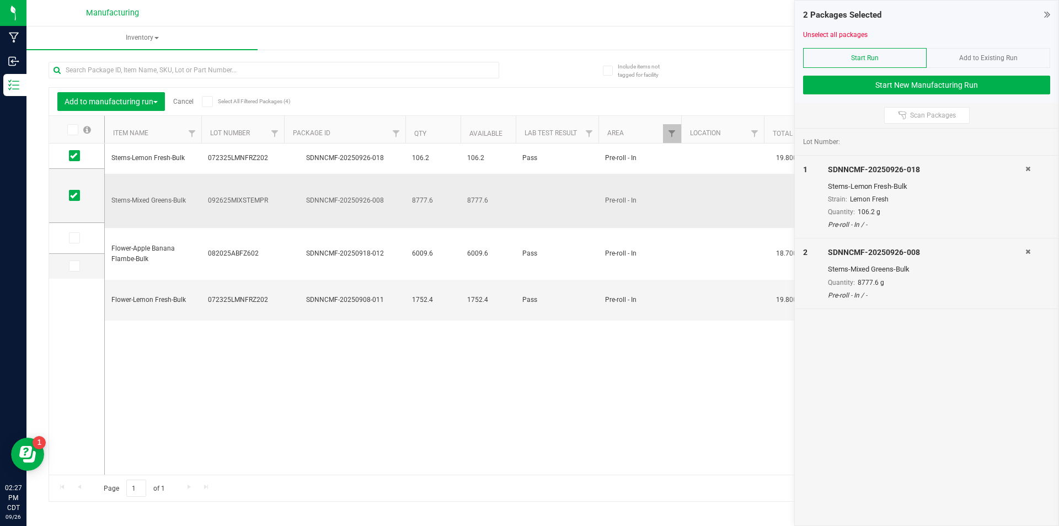
drag, startPoint x: 269, startPoint y: 196, endPoint x: 204, endPoint y: 194, distance: 65.1
click at [206, 196] on td "092625MIXSTEMPR" at bounding box center [242, 201] width 83 height 54
copy span "092625MIXSTEMPR"
click at [945, 87] on button "Start New Manufacturing Run" at bounding box center [926, 85] width 247 height 19
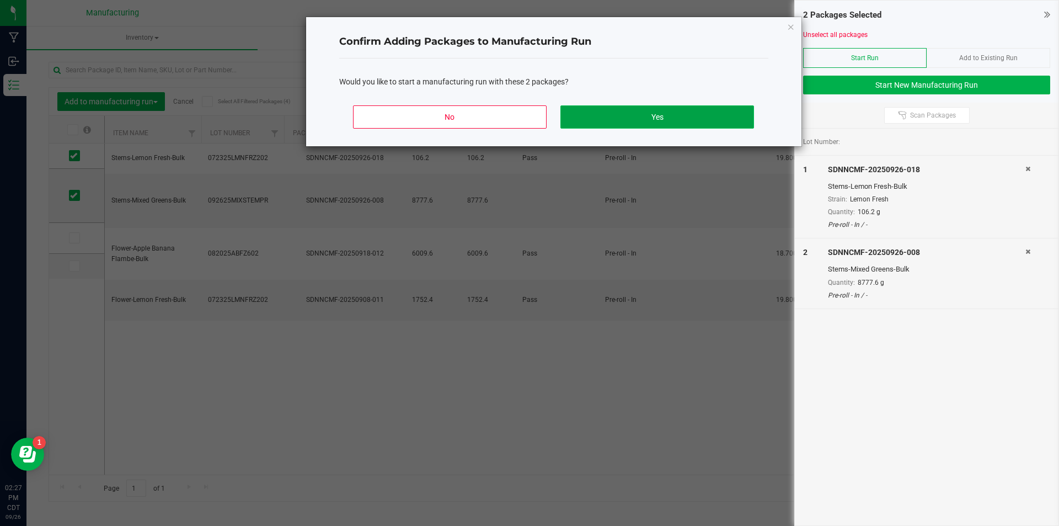
drag, startPoint x: 675, startPoint y: 108, endPoint x: 672, endPoint y: 114, distance: 7.4
click at [672, 114] on button "Yes" at bounding box center [656, 116] width 193 height 23
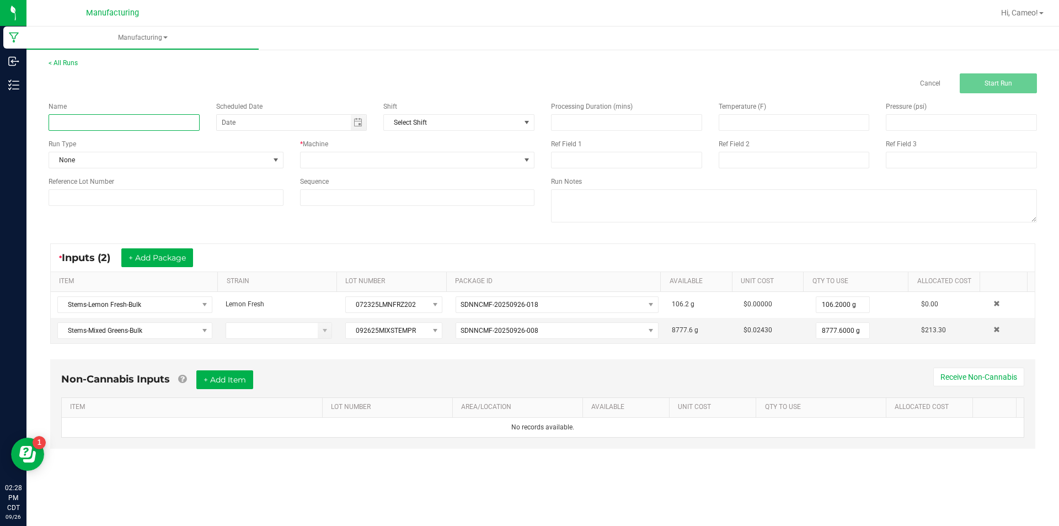
click at [142, 125] on input at bounding box center [124, 122] width 151 height 17
type input "092625 - Mixed Stems"
click at [364, 122] on span "Toggle calendar" at bounding box center [359, 122] width 16 height 15
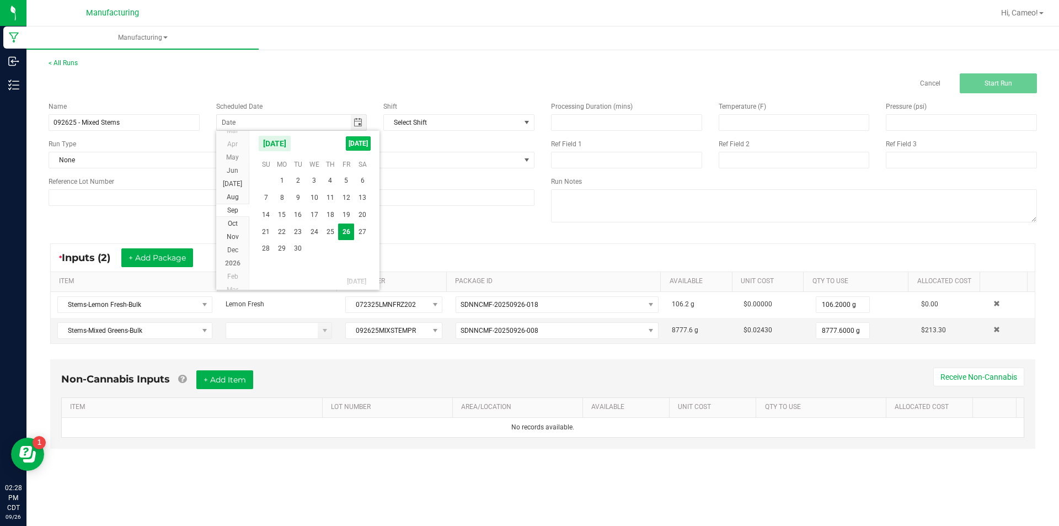
click at [357, 147] on span "[DATE]" at bounding box center [358, 143] width 25 height 14
type input "[DATE]"
drag, startPoint x: 363, startPoint y: 158, endPoint x: 360, endPoint y: 166, distance: 8.4
click at [363, 159] on span at bounding box center [411, 159] width 220 height 15
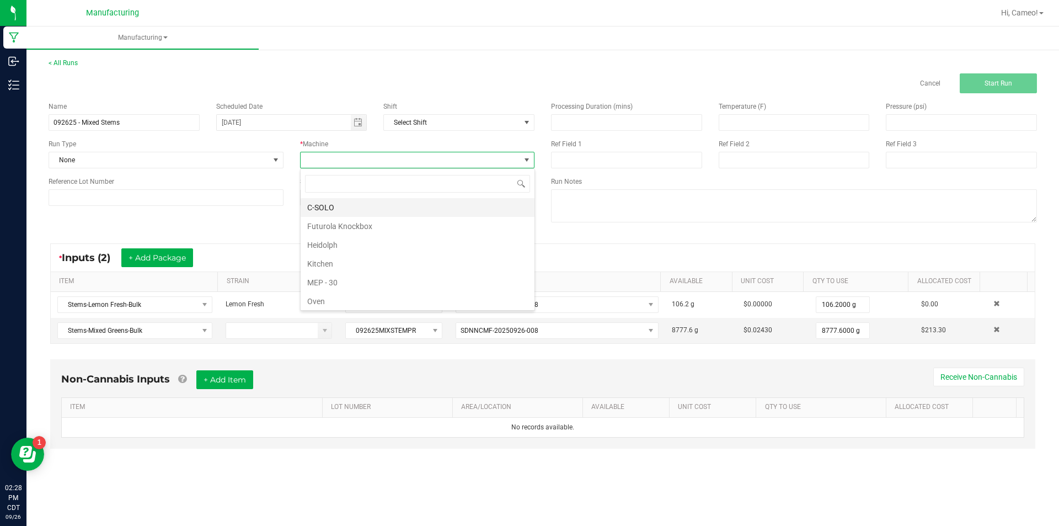
scroll to position [17, 234]
click at [344, 219] on li "Futurola Knockbox" at bounding box center [418, 226] width 234 height 19
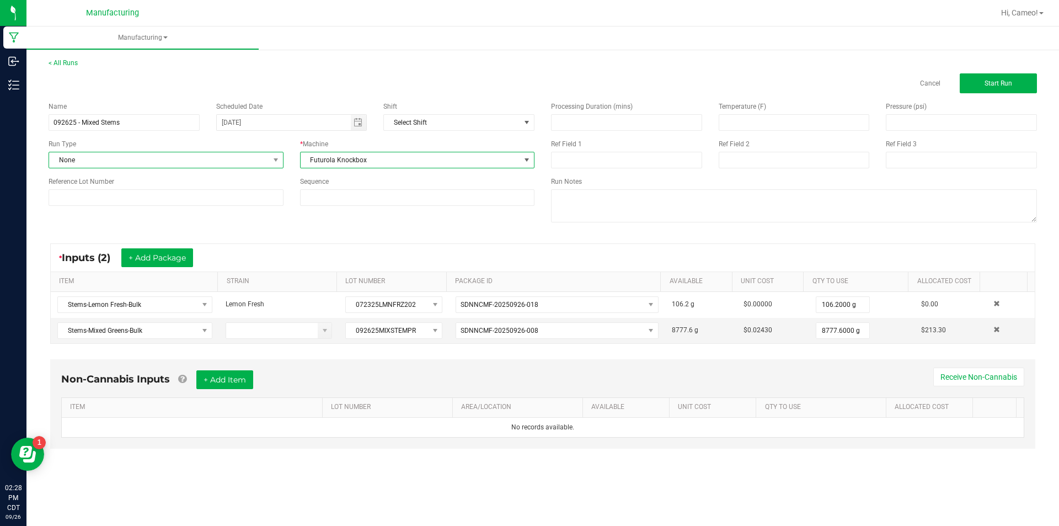
click at [233, 159] on span "None" at bounding box center [159, 159] width 220 height 15
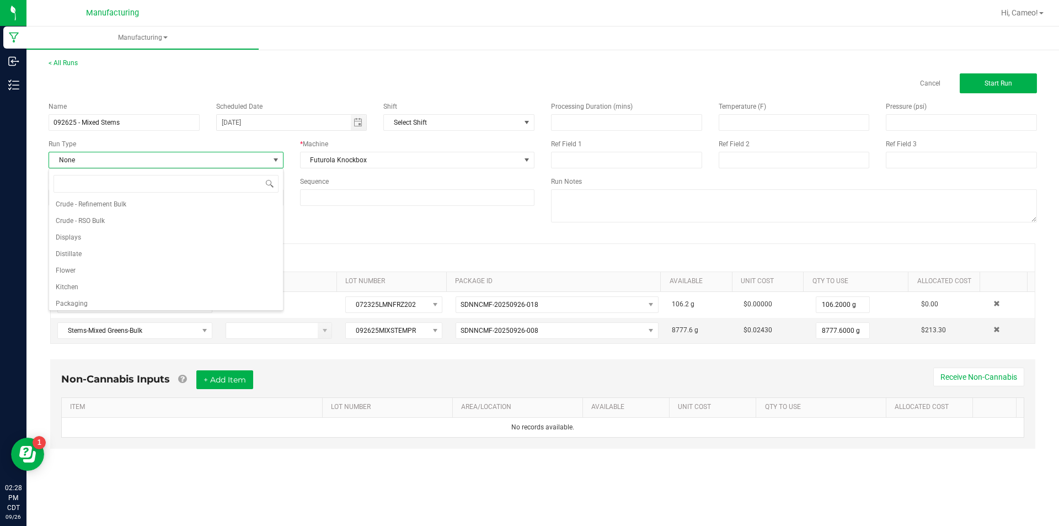
scroll to position [55, 0]
click at [107, 301] on li "Pre-roll" at bounding box center [166, 300] width 234 height 17
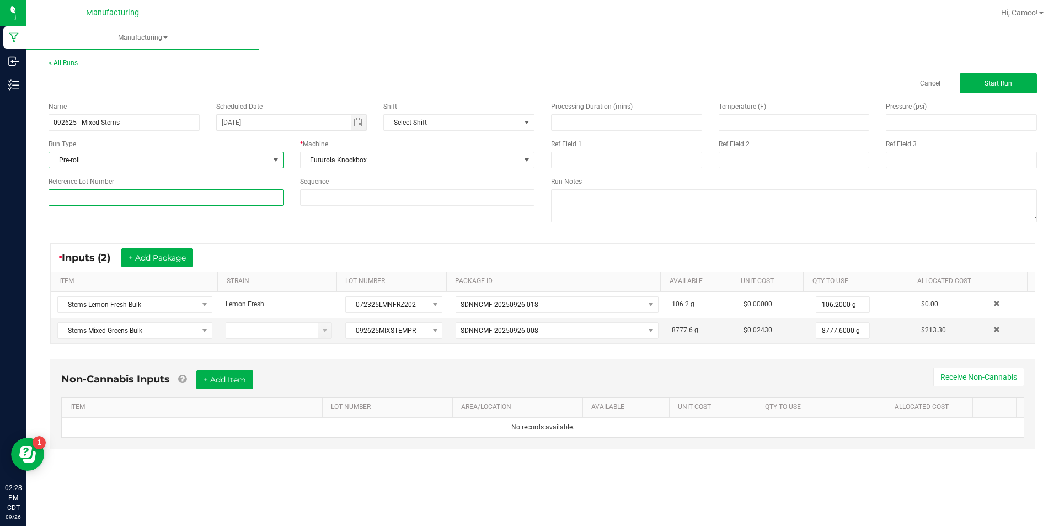
click at [167, 202] on input at bounding box center [166, 197] width 235 height 17
paste input "092625MIXSTEMPR"
type input "092625MIXSTEMPR"
click at [1015, 82] on button "Start Run" at bounding box center [998, 83] width 77 height 20
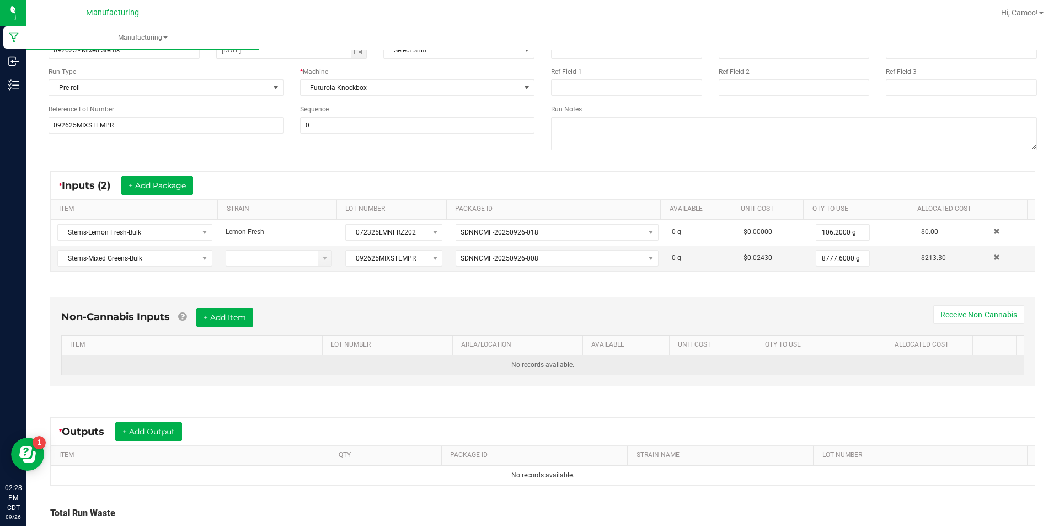
scroll to position [180, 0]
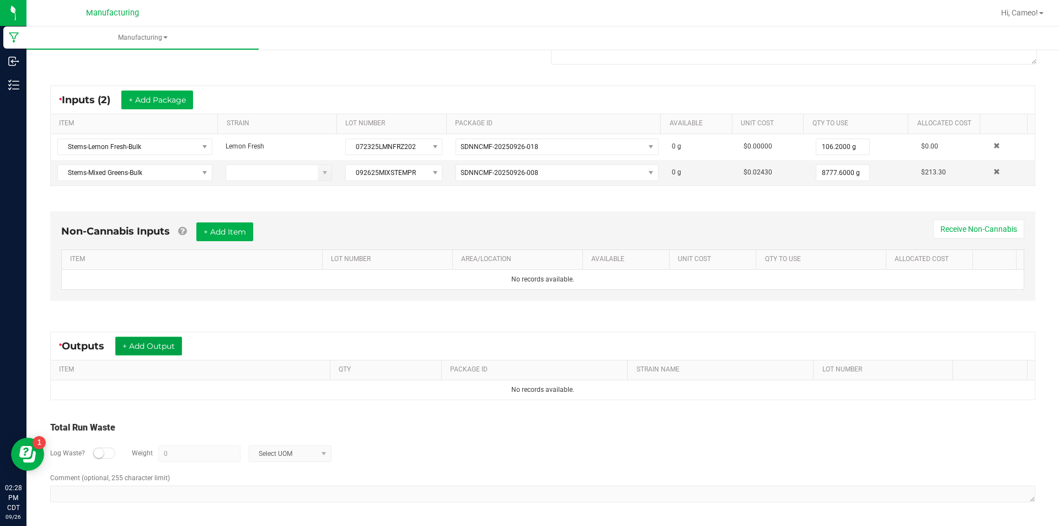
click at [158, 340] on button "+ Add Output" at bounding box center [148, 345] width 67 height 19
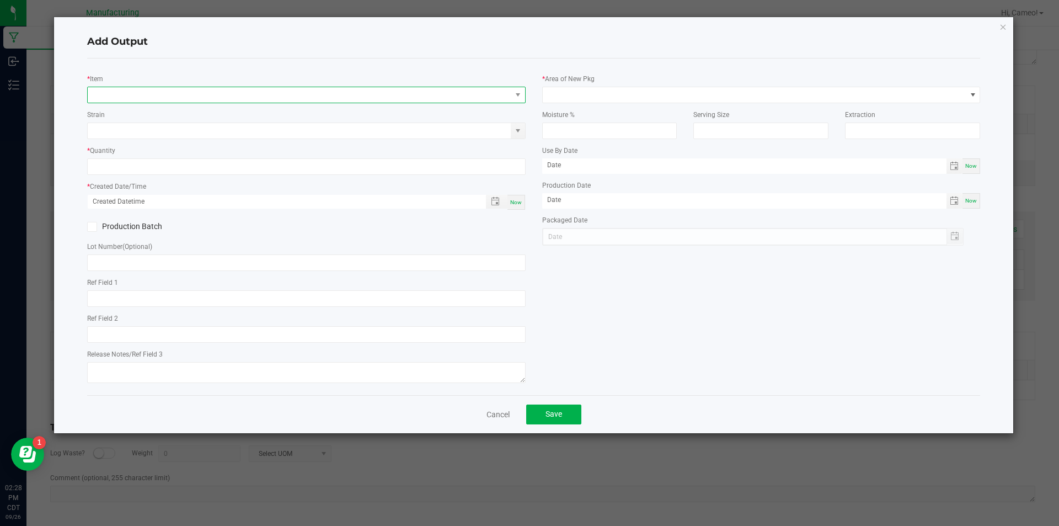
click at [242, 97] on span "NO DATA FOUND" at bounding box center [300, 94] width 424 height 15
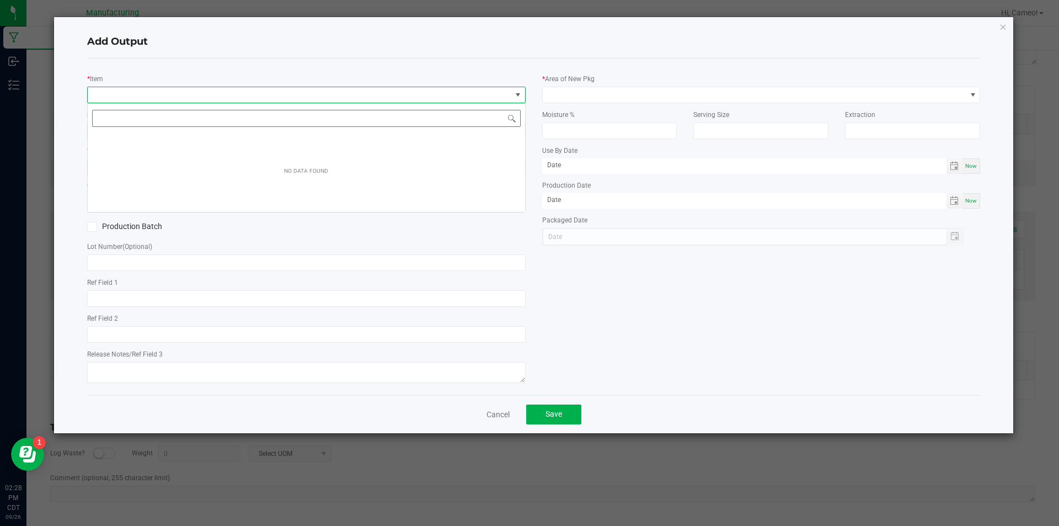
scroll to position [17, 438]
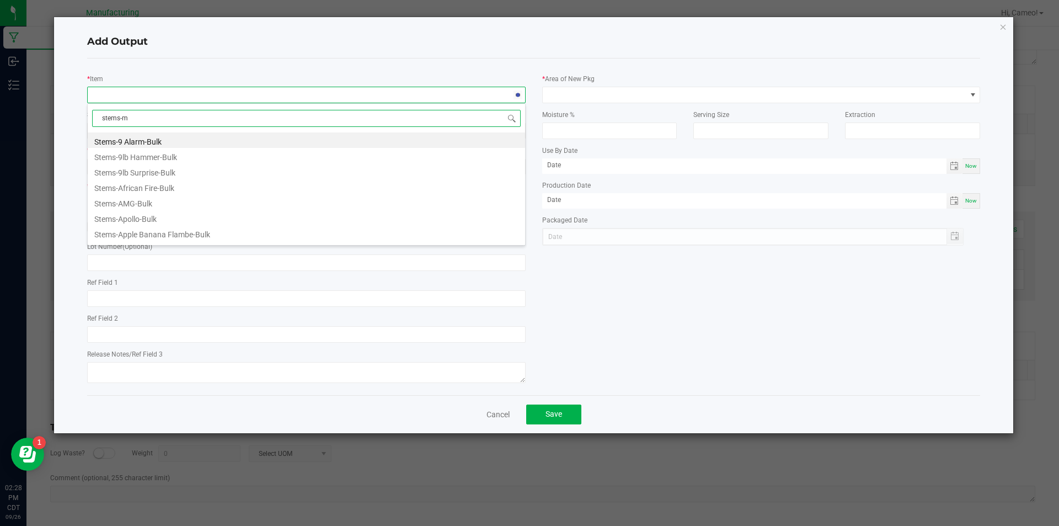
type input "stems-mi"
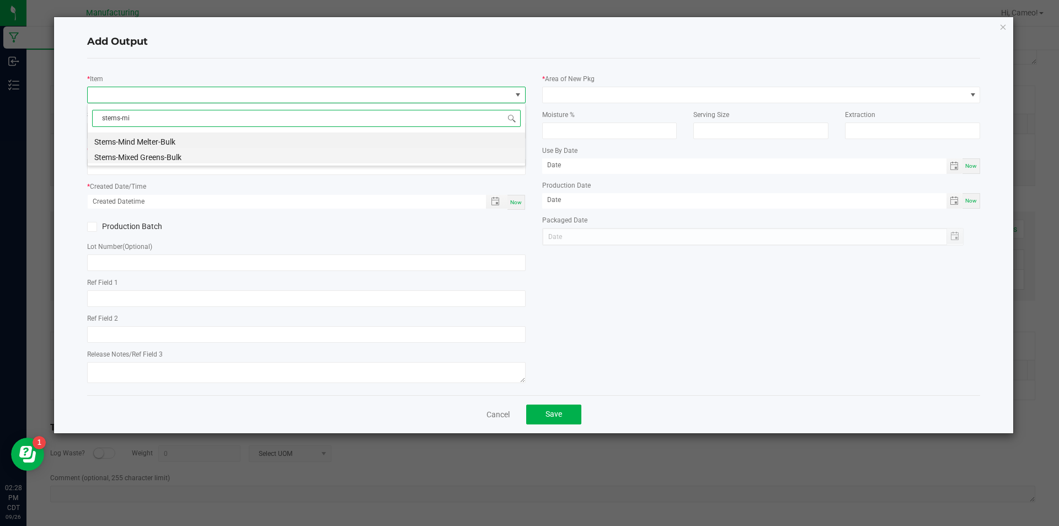
click at [180, 158] on li "Stems-Mixed Greens-Bulk" at bounding box center [306, 155] width 437 height 15
type input "0.0000 g"
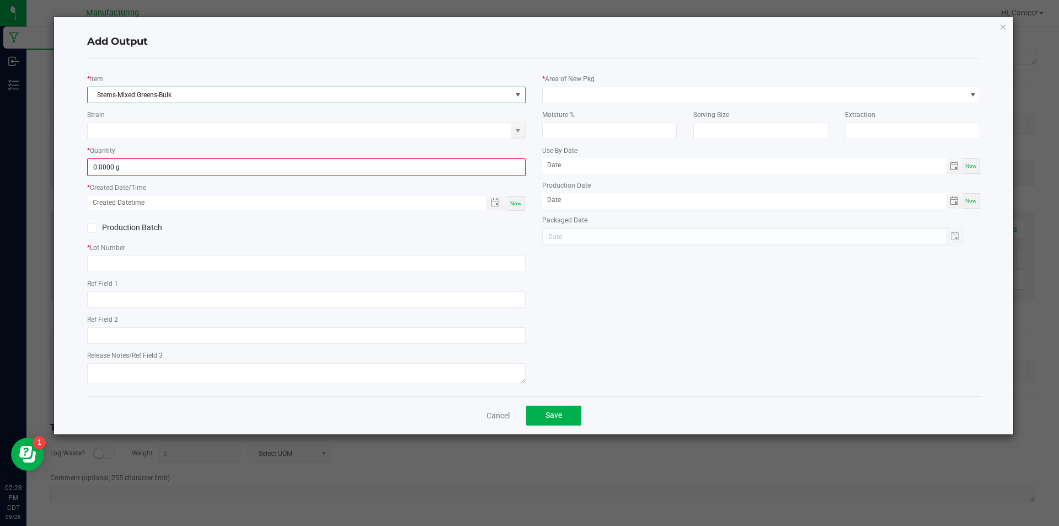
click at [521, 201] on span "Now" at bounding box center [516, 203] width 12 height 6
type input "[DATE] 2:28 PM"
type input "[DATE]"
drag, startPoint x: 281, startPoint y: 180, endPoint x: 284, endPoint y: 173, distance: 8.4
click at [281, 178] on div "* Item Stems-Mixed Greens-Bulk Strain * Quantity 0.0000 g * Created Date/Time […" at bounding box center [306, 227] width 455 height 320
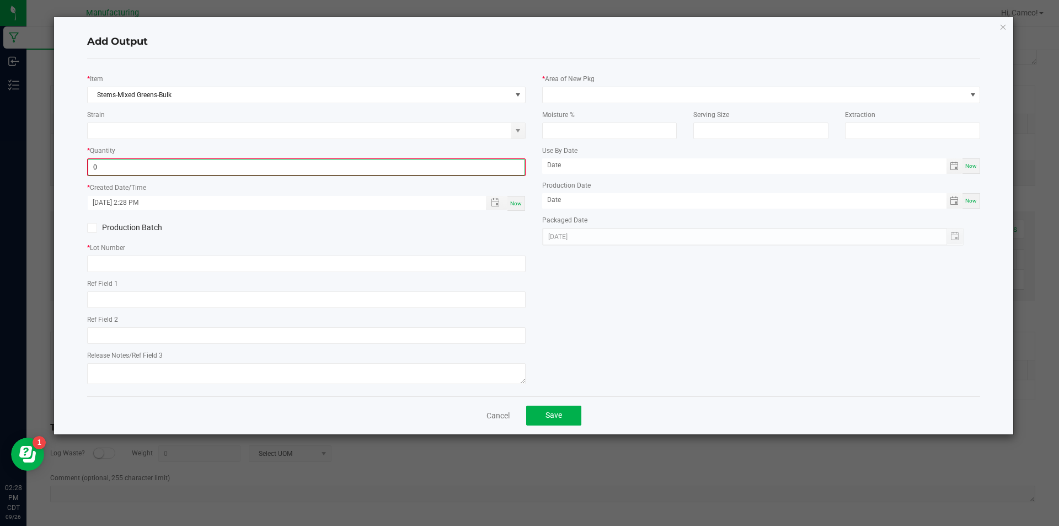
click at [285, 170] on input "0" at bounding box center [306, 166] width 436 height 15
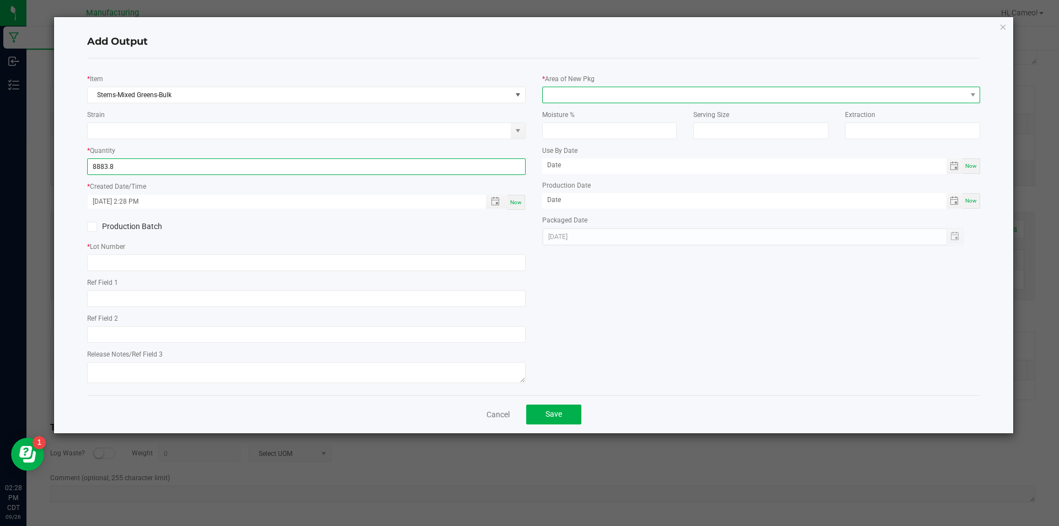
type input "8883.8000 g"
click at [707, 92] on span at bounding box center [755, 94] width 424 height 15
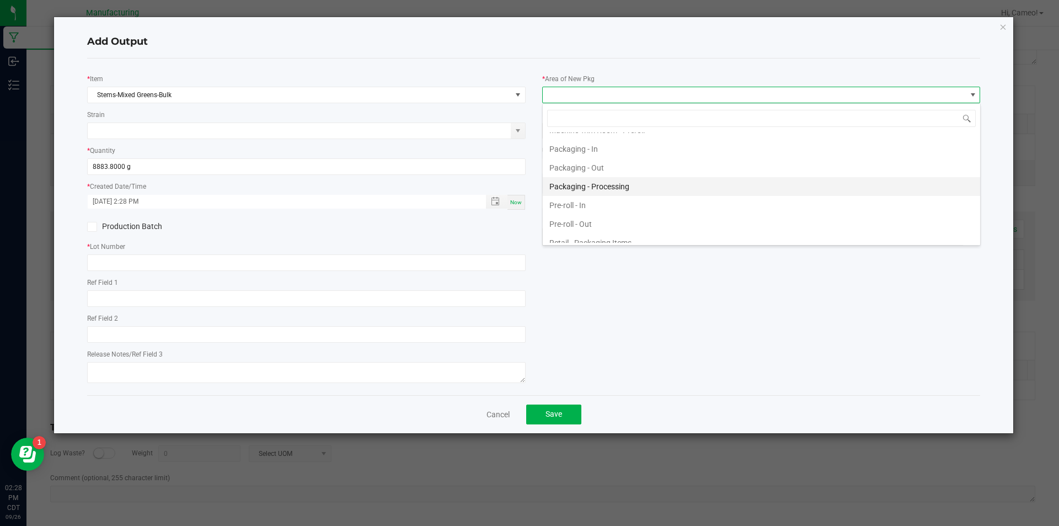
scroll to position [331, 0]
click at [585, 199] on li "Pre-roll - In" at bounding box center [761, 204] width 437 height 19
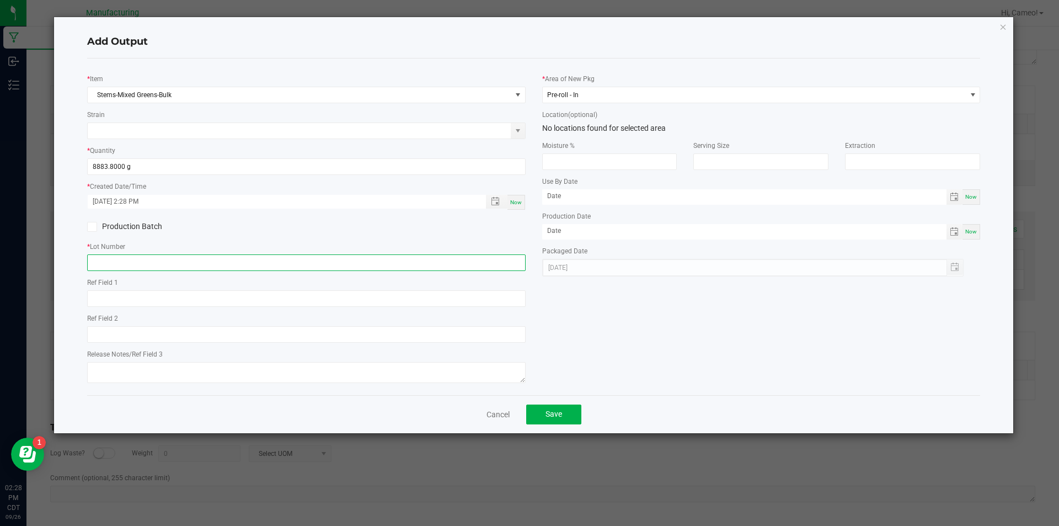
click at [447, 269] on input "text" at bounding box center [306, 262] width 438 height 17
paste input "092625MIXSTEMPR"
type input "092625MIXSTEMPR"
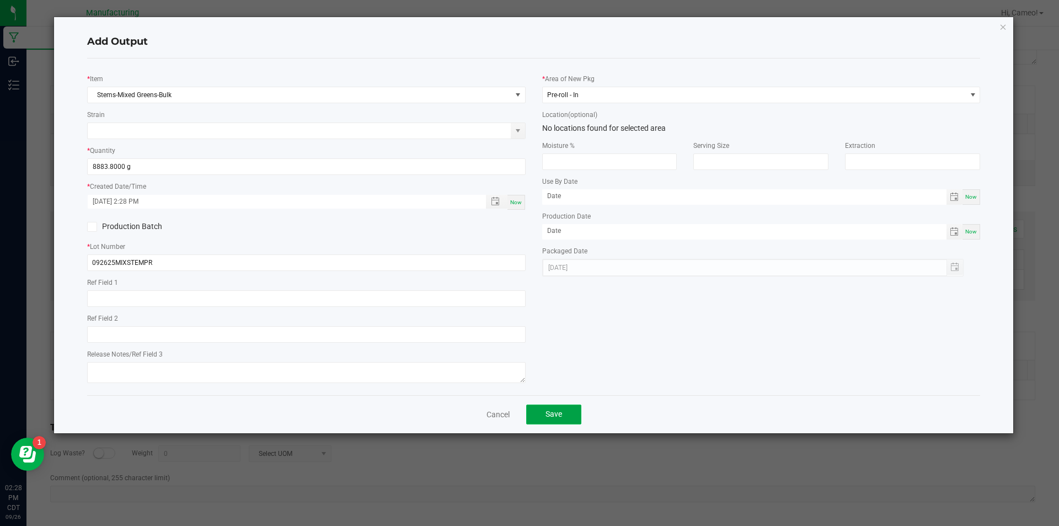
click at [575, 412] on button "Save" at bounding box center [553, 414] width 55 height 20
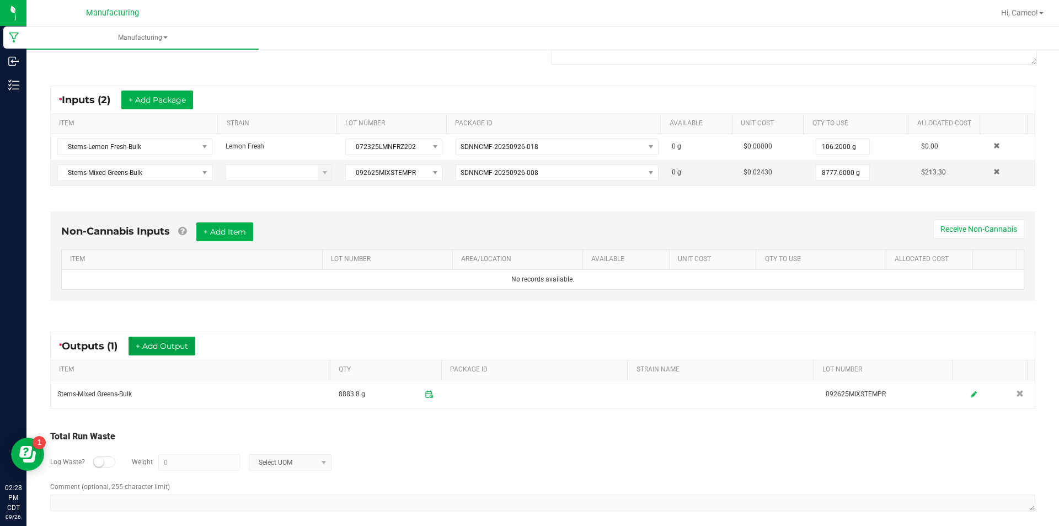
scroll to position [0, 0]
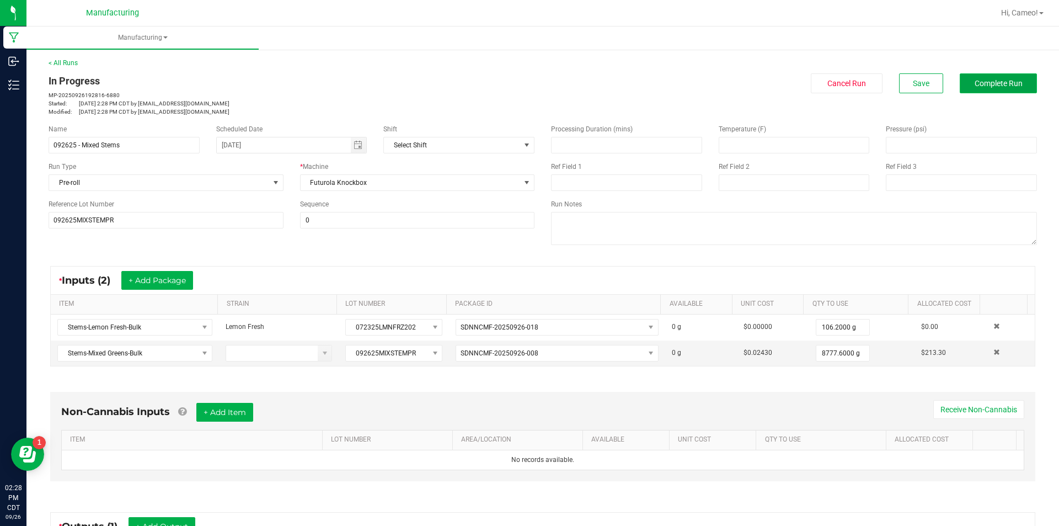
click at [979, 79] on span "Complete Run" at bounding box center [998, 83] width 48 height 9
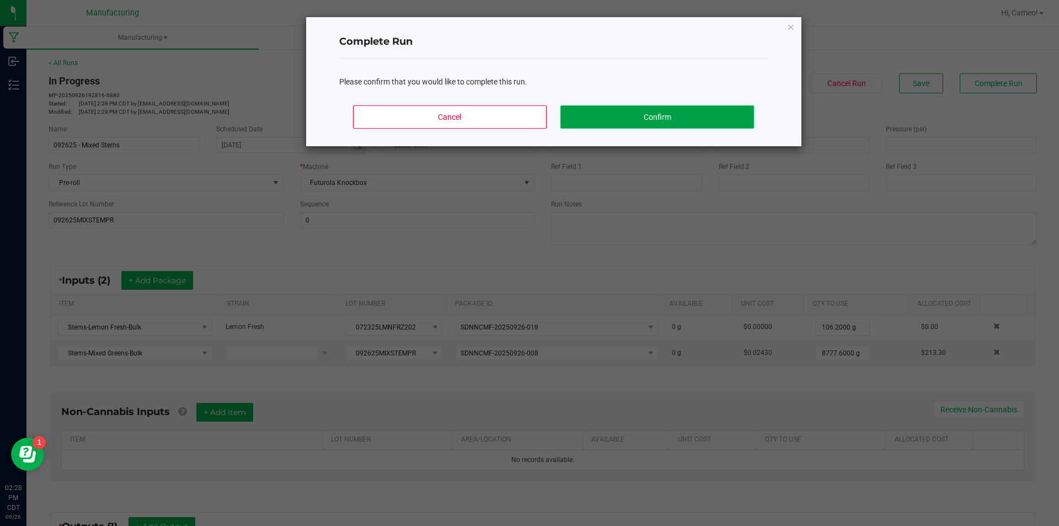
click at [654, 118] on button "Confirm" at bounding box center [656, 116] width 193 height 23
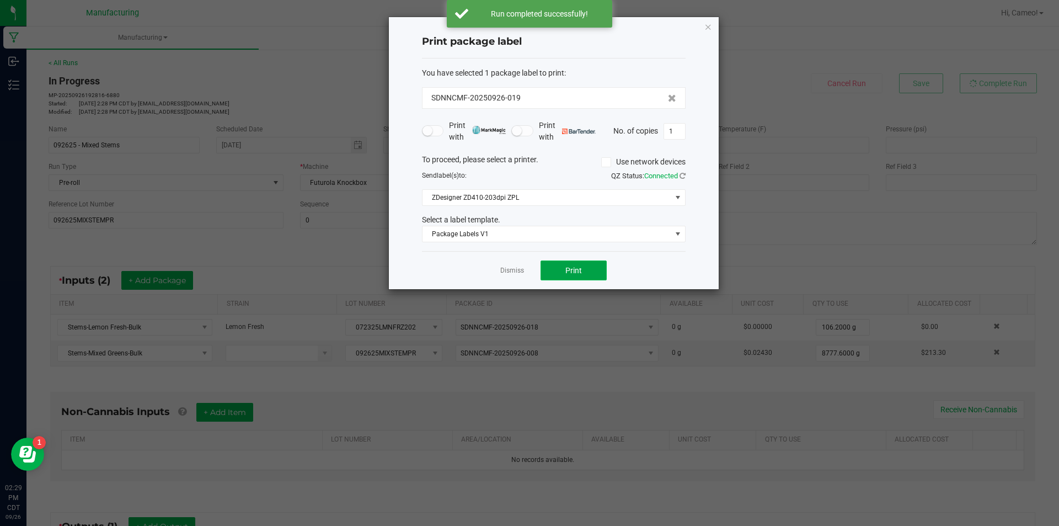
click at [568, 276] on button "Print" at bounding box center [573, 270] width 66 height 20
click at [508, 269] on link "Dismiss" at bounding box center [512, 270] width 24 height 9
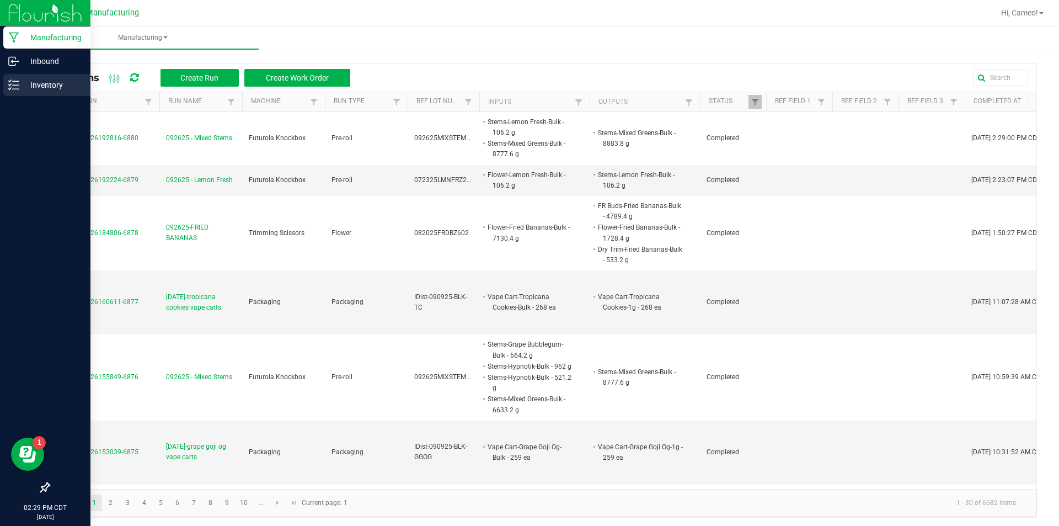
click at [42, 80] on p "Inventory" at bounding box center [52, 84] width 66 height 13
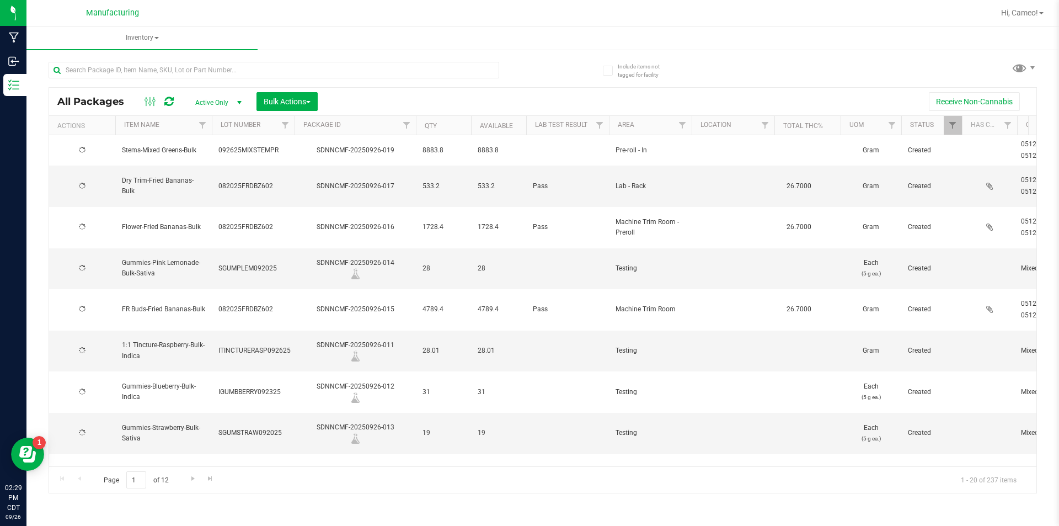
type input "[DATE]"
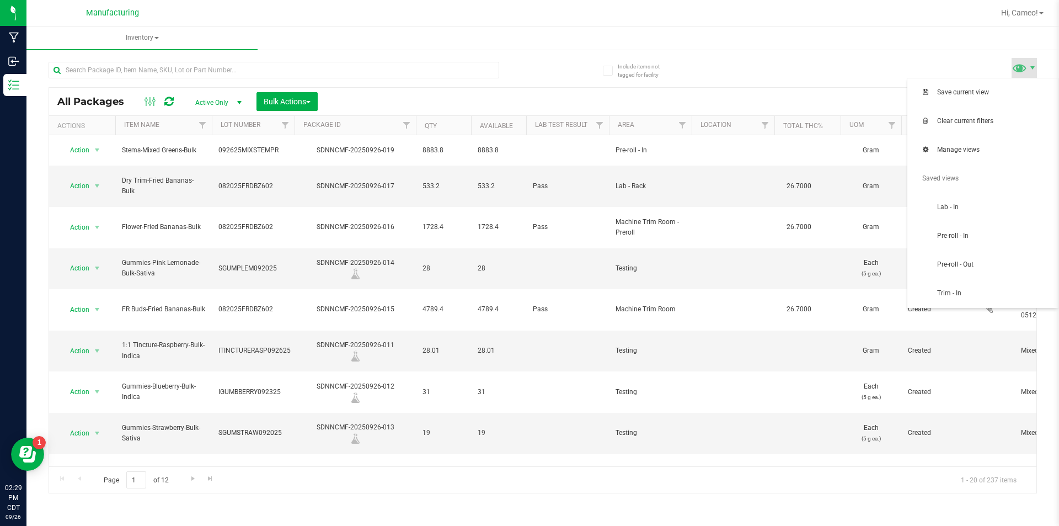
click at [1022, 72] on span at bounding box center [1019, 68] width 16 height 16
click at [967, 230] on span "Pre-roll - In" at bounding box center [983, 236] width 138 height 22
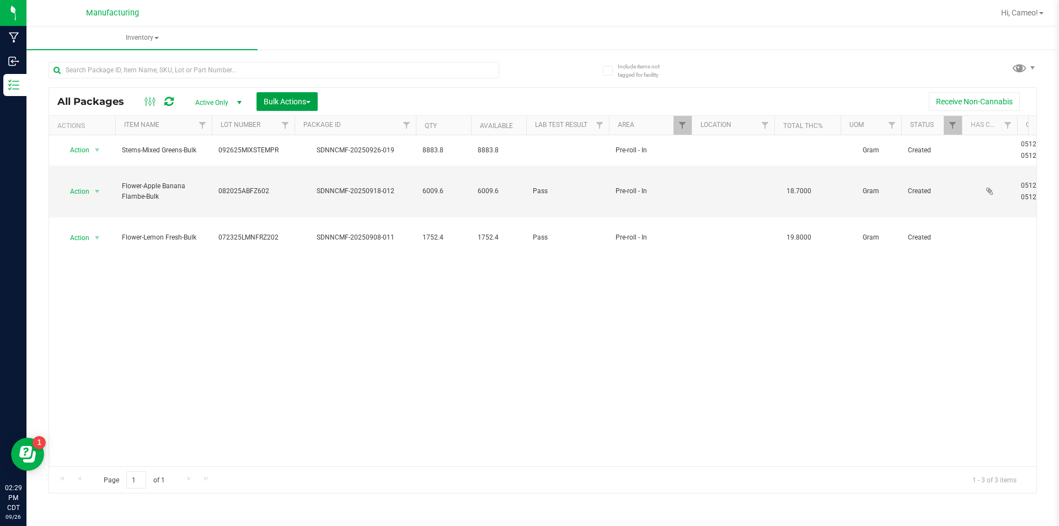
click at [282, 97] on span "Bulk Actions" at bounding box center [287, 101] width 47 height 9
click at [288, 162] on div "Locate packages" at bounding box center [298, 168] width 71 height 18
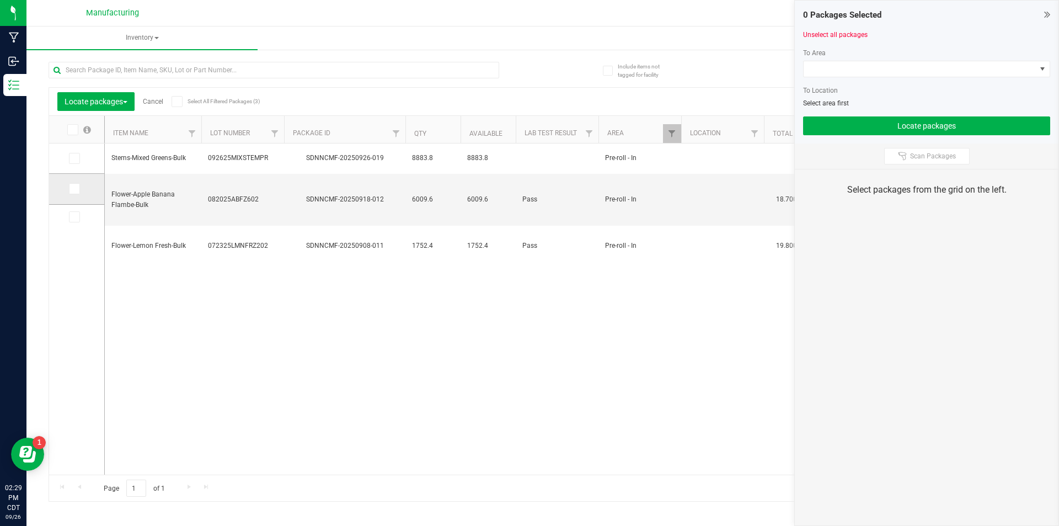
click at [76, 189] on icon at bounding box center [73, 189] width 7 height 0
click at [0, 0] on input "checkbox" at bounding box center [0, 0] width 0 height 0
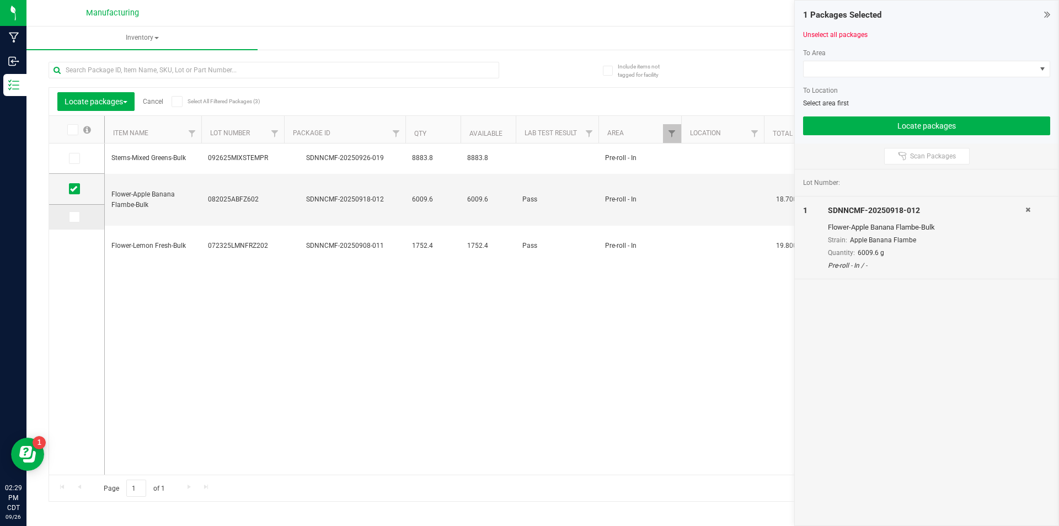
click at [73, 217] on icon at bounding box center [73, 217] width 7 height 0
click at [0, 0] on input "checkbox" at bounding box center [0, 0] width 0 height 0
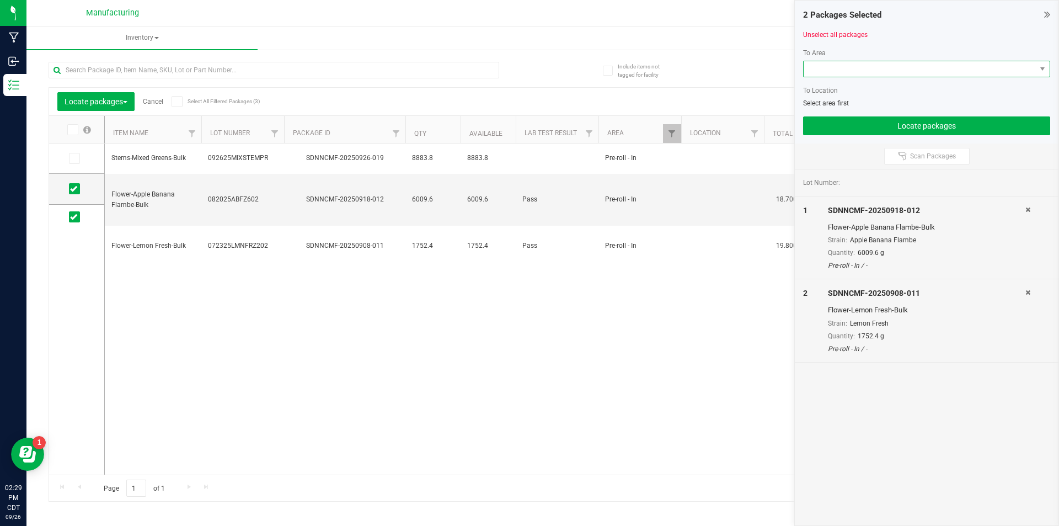
click at [918, 65] on span at bounding box center [920, 68] width 232 height 15
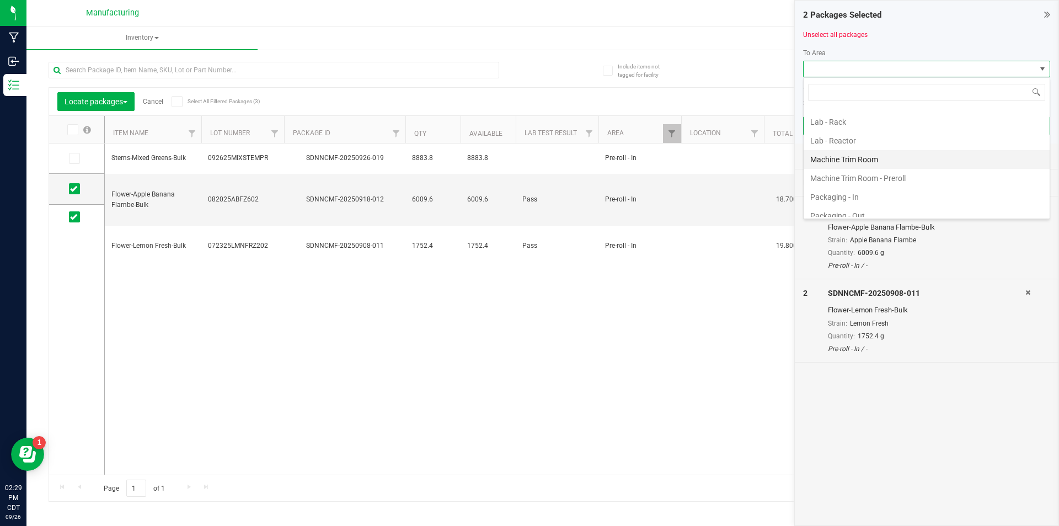
scroll to position [276, 0]
click at [885, 157] on li "Machine Trim Room - Preroll" at bounding box center [927, 158] width 246 height 19
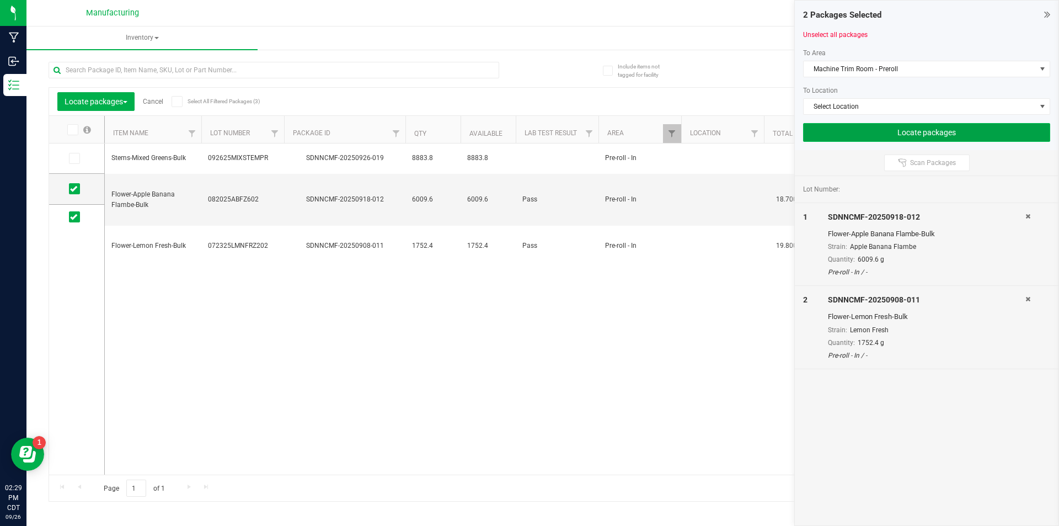
click at [908, 139] on button "Locate packages" at bounding box center [926, 132] width 247 height 19
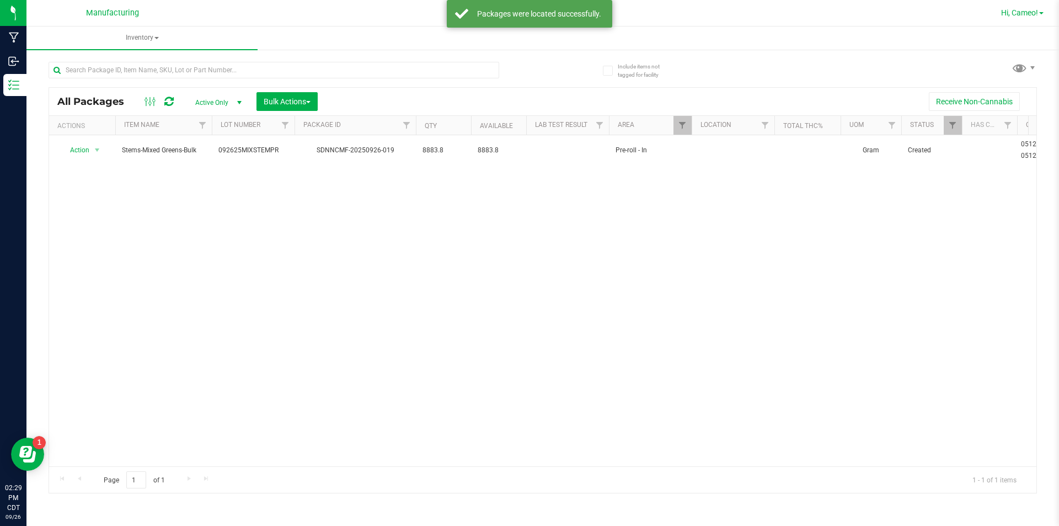
click at [1023, 11] on span "Hi, Cameo!" at bounding box center [1019, 12] width 37 height 9
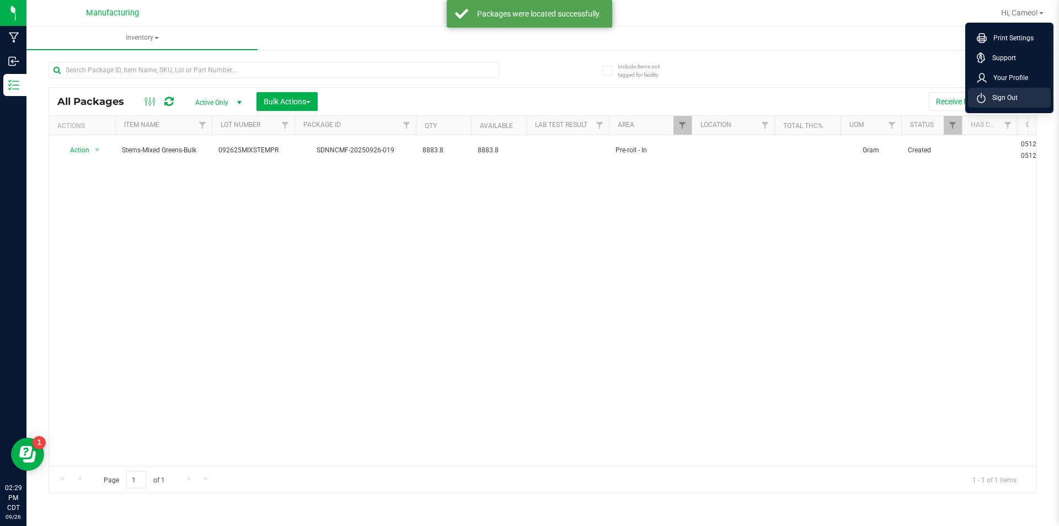
click at [995, 96] on span "Sign Out" at bounding box center [1001, 97] width 32 height 11
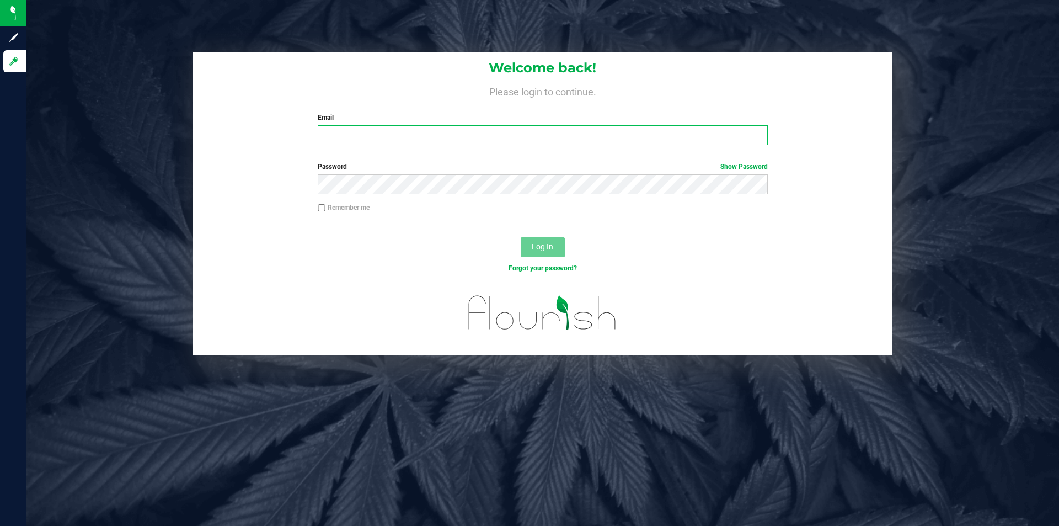
click at [524, 130] on input "Email" at bounding box center [542, 135] width 449 height 20
type input "[EMAIL_ADDRESS][DOMAIN_NAME]"
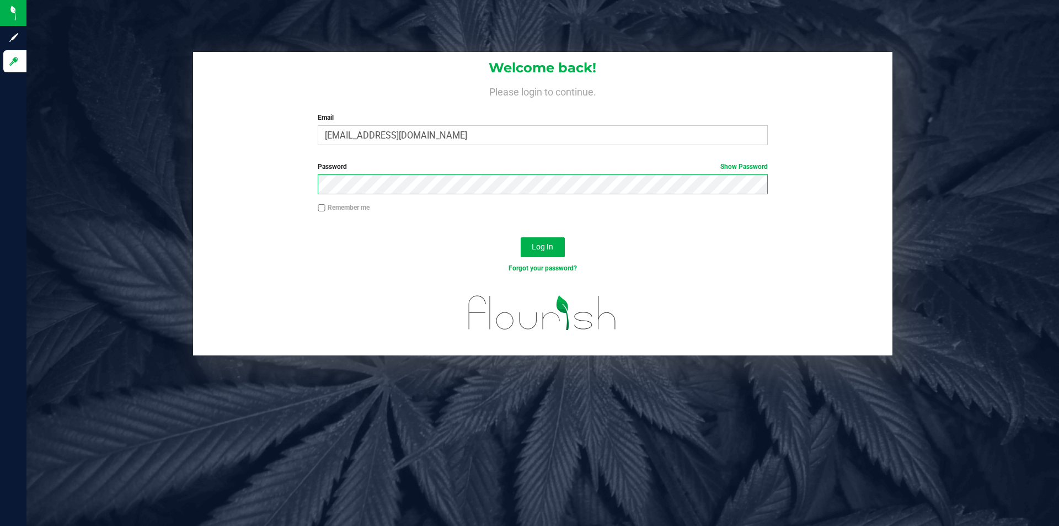
click at [521, 237] on button "Log In" at bounding box center [543, 247] width 44 height 20
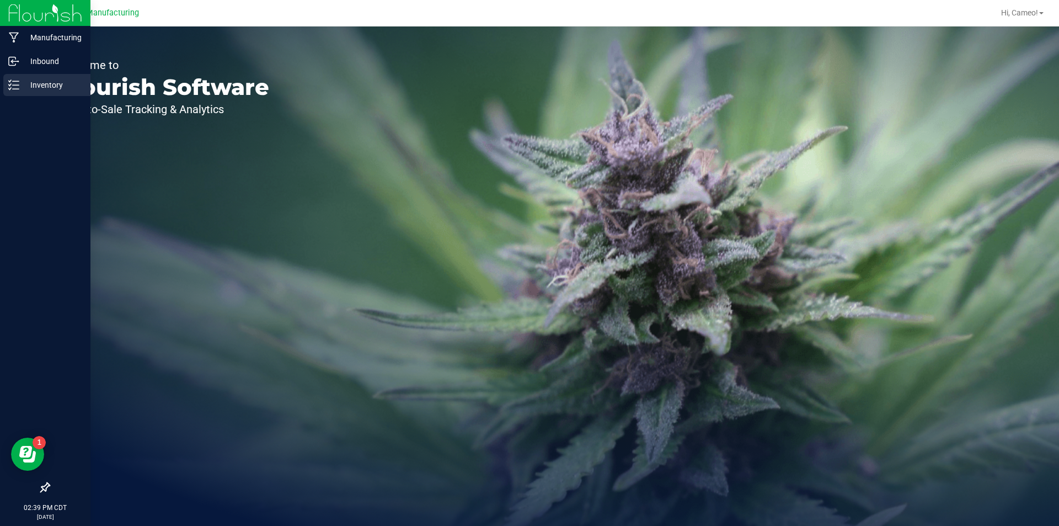
click at [14, 90] on div "Inventory" at bounding box center [46, 85] width 87 height 22
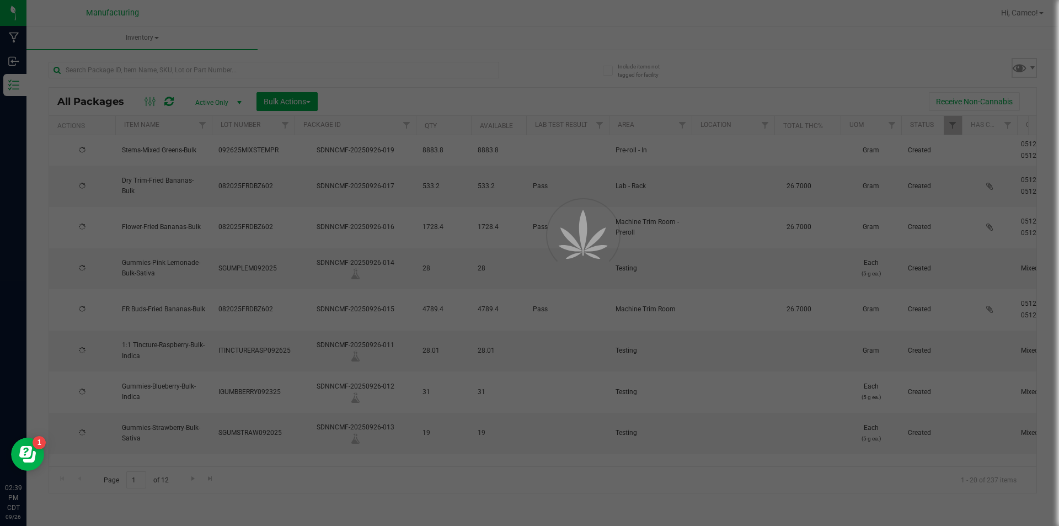
click at [1022, 66] on span at bounding box center [1019, 68] width 16 height 16
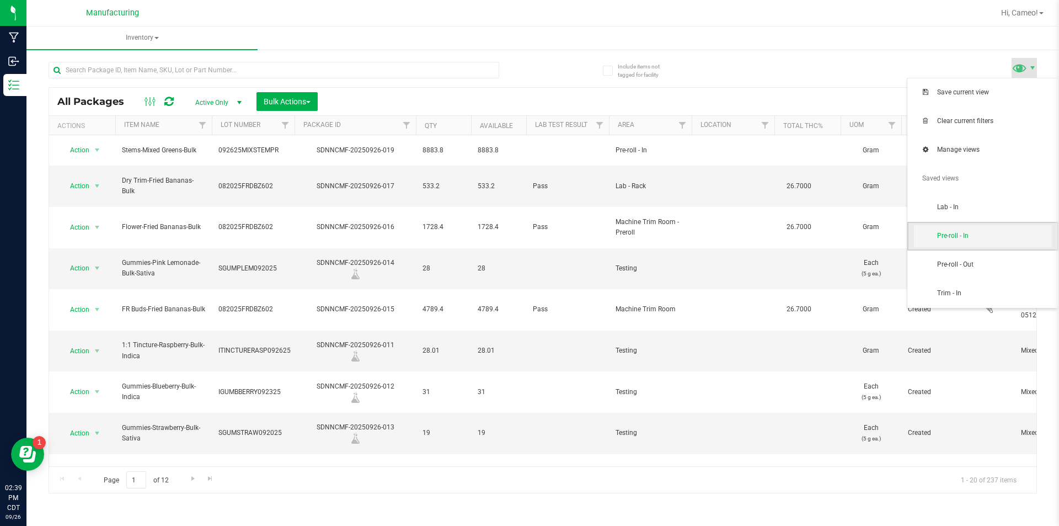
click at [981, 234] on span "Pre-roll - In" at bounding box center [994, 235] width 115 height 9
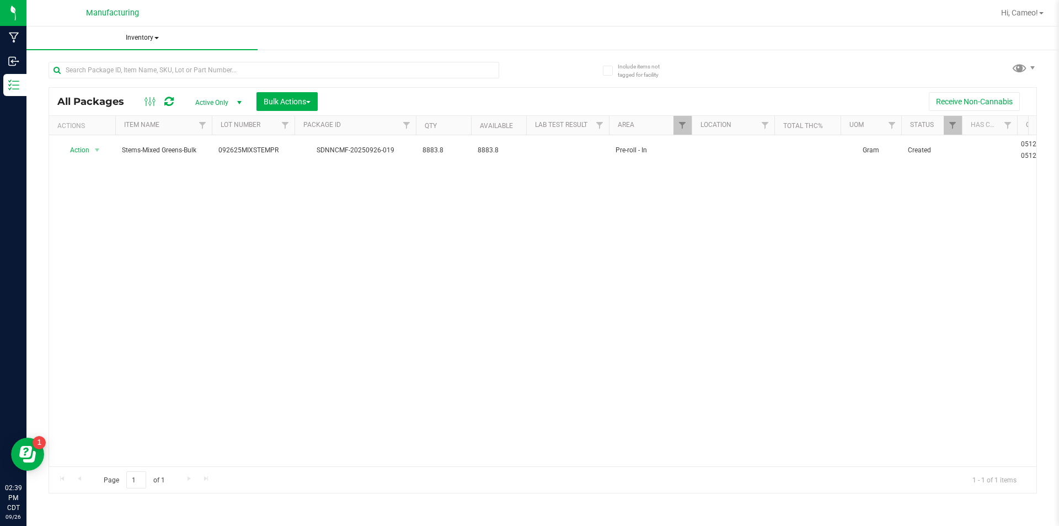
click at [151, 38] on span "Inventory" at bounding box center [141, 37] width 231 height 23
click at [90, 76] on span "All inventory" at bounding box center [78, 78] width 74 height 9
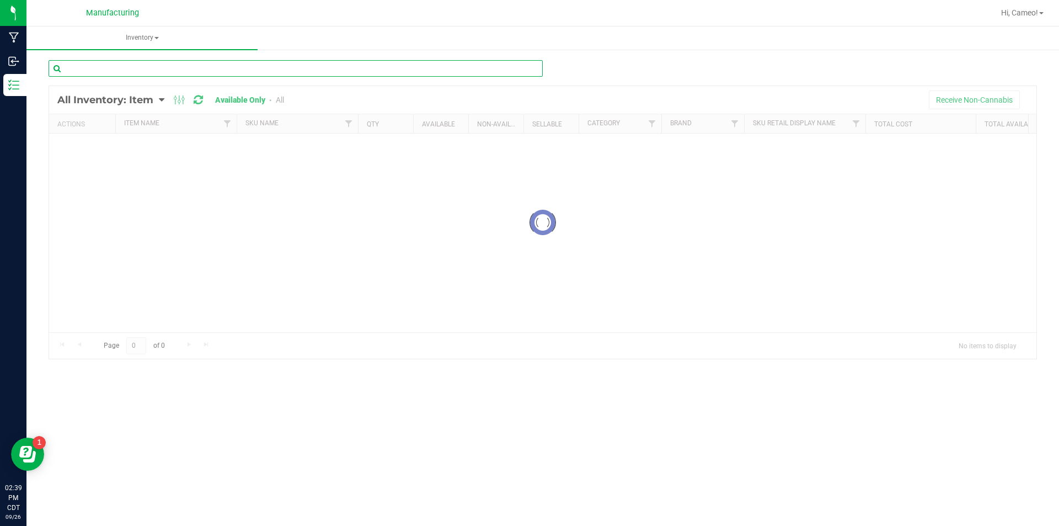
click at [255, 66] on input "text" at bounding box center [296, 68] width 494 height 17
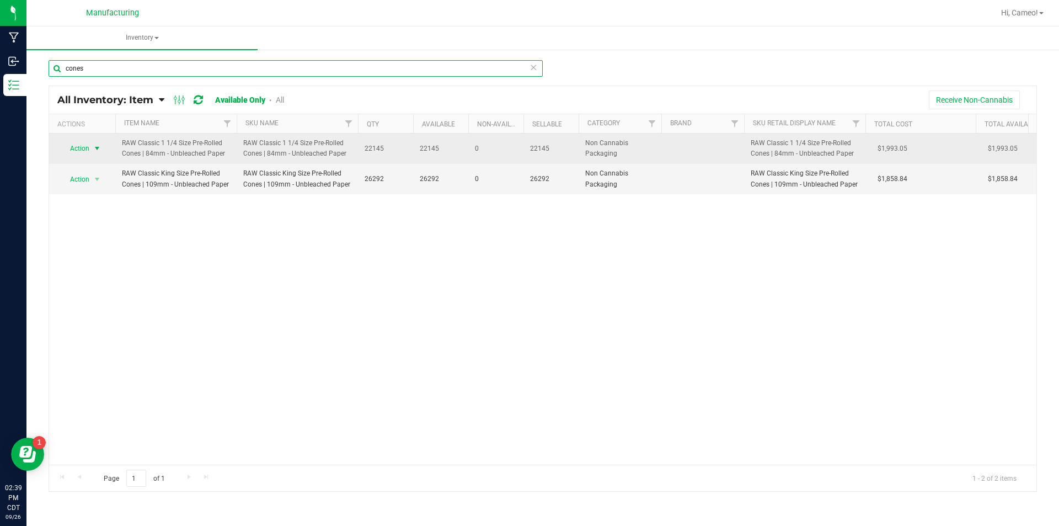
type input "cones"
click at [95, 143] on span "select" at bounding box center [97, 148] width 14 height 15
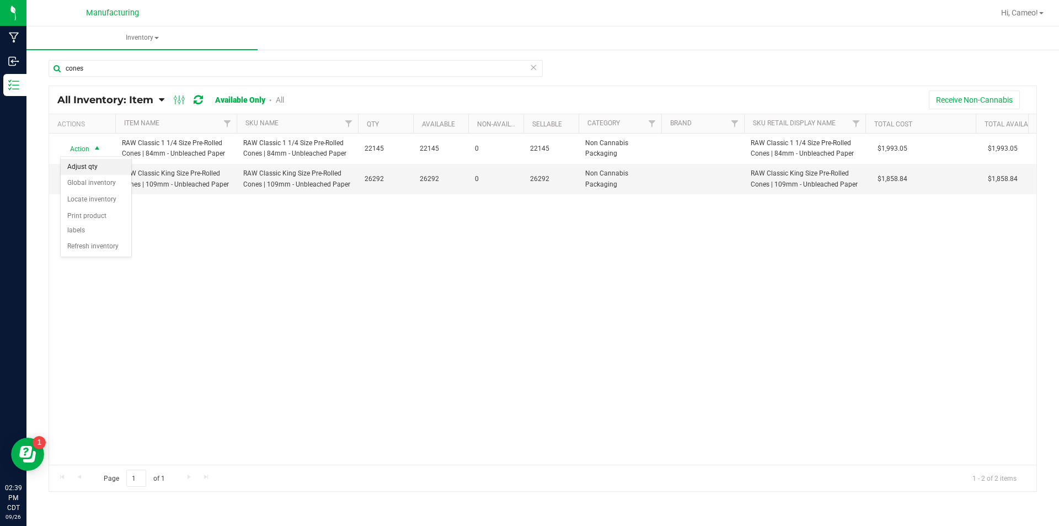
click at [85, 163] on li "Adjust qty" at bounding box center [96, 167] width 71 height 17
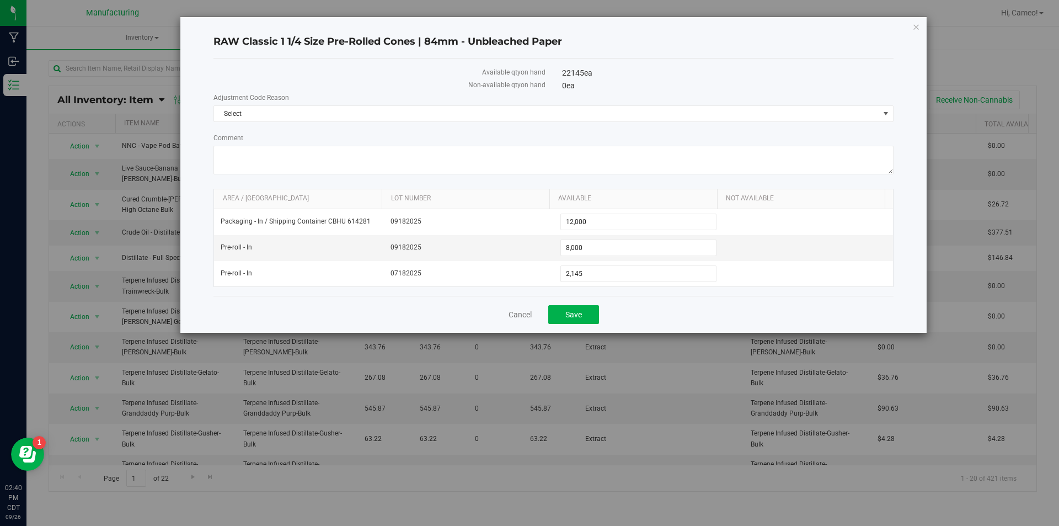
click at [685, 135] on label "Comment" at bounding box center [553, 138] width 680 height 10
click at [685, 146] on textarea "Comment" at bounding box center [553, 160] width 680 height 29
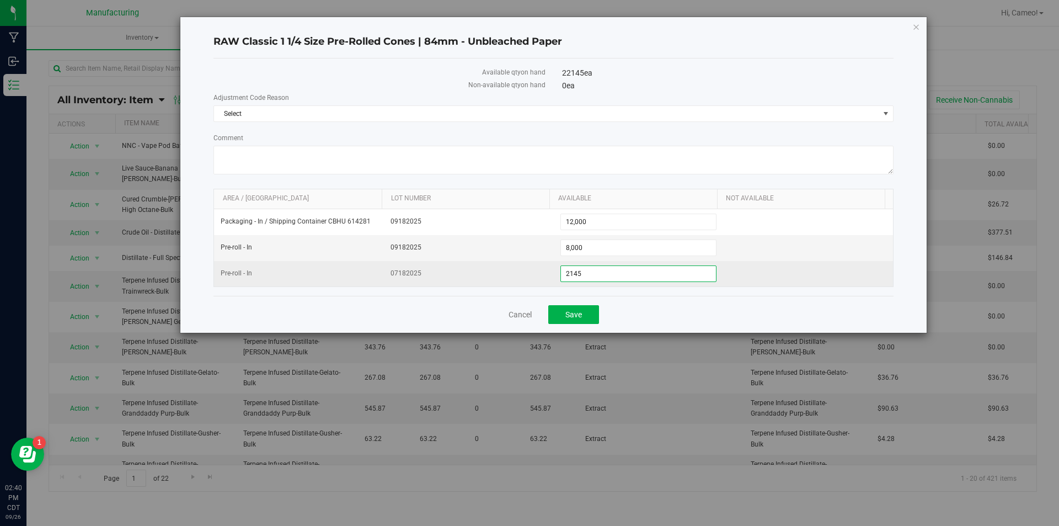
click at [583, 275] on span "2,145 2145" at bounding box center [638, 273] width 157 height 17
click at [583, 275] on input "2145" at bounding box center [639, 273] width 156 height 15
type input "1097"
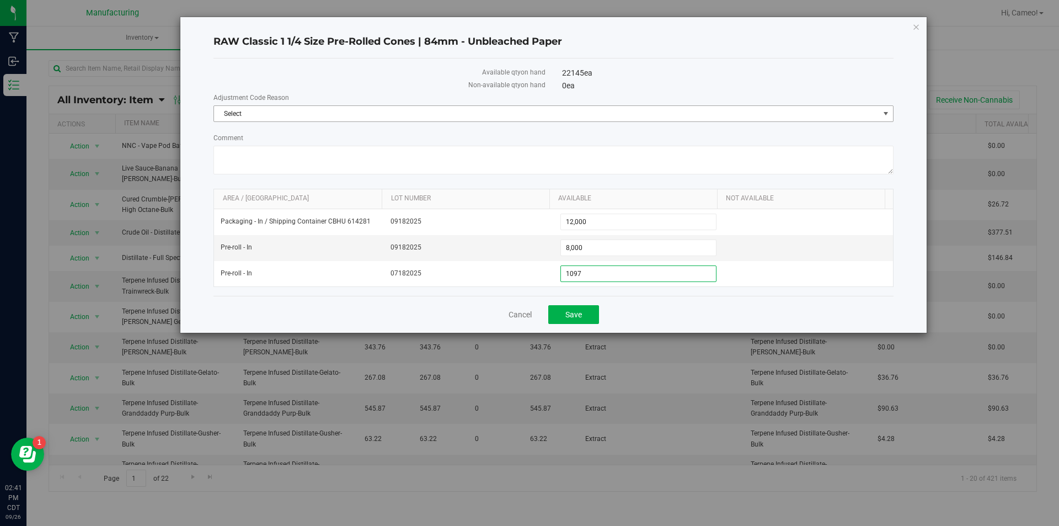
type input "1,097"
click at [571, 114] on span "Select" at bounding box center [546, 113] width 665 height 15
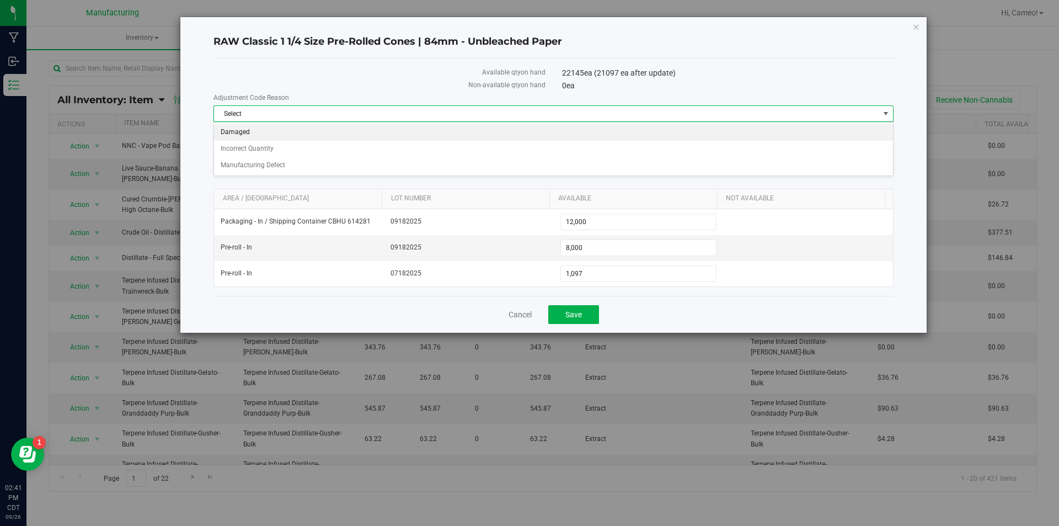
click at [232, 133] on li "Damaged" at bounding box center [553, 132] width 679 height 17
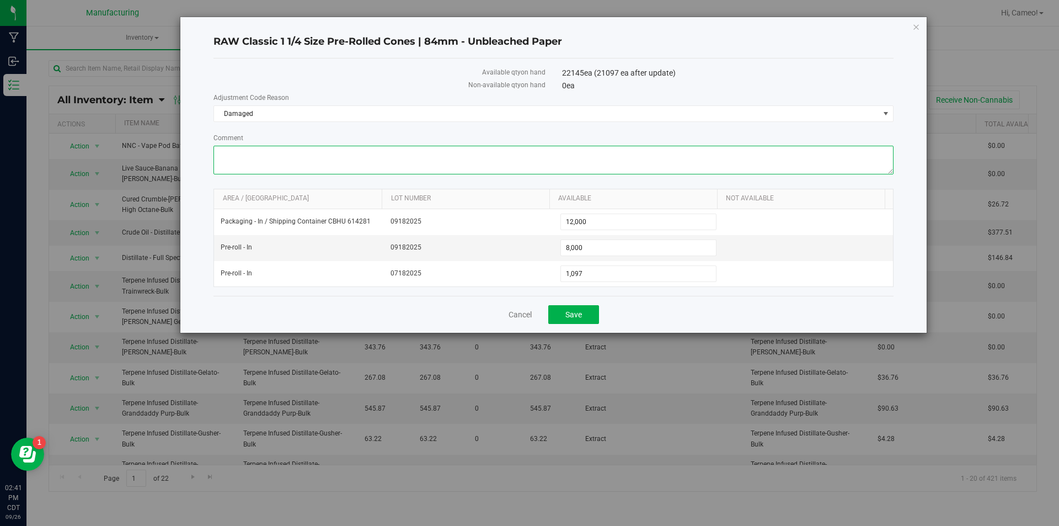
click at [248, 152] on textarea "Comment" at bounding box center [553, 160] width 680 height 29
type textarea "Accumulation of damaged and defective cones since beginning of year."
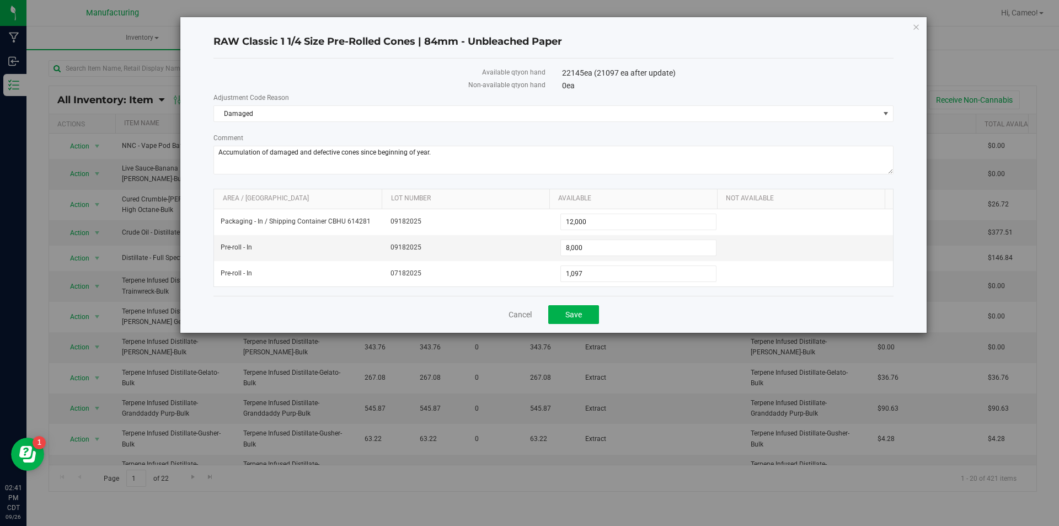
click at [650, 317] on div "Cancel Save" at bounding box center [553, 314] width 680 height 37
click at [563, 315] on button "Save" at bounding box center [573, 314] width 51 height 19
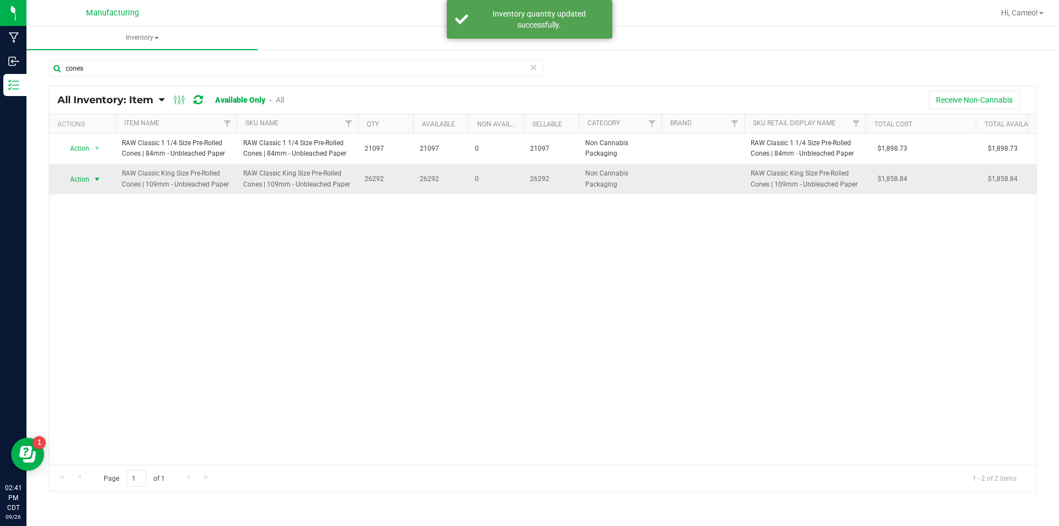
click at [85, 183] on span "Action" at bounding box center [75, 179] width 30 height 15
click at [93, 193] on li "Adjust qty" at bounding box center [96, 197] width 71 height 17
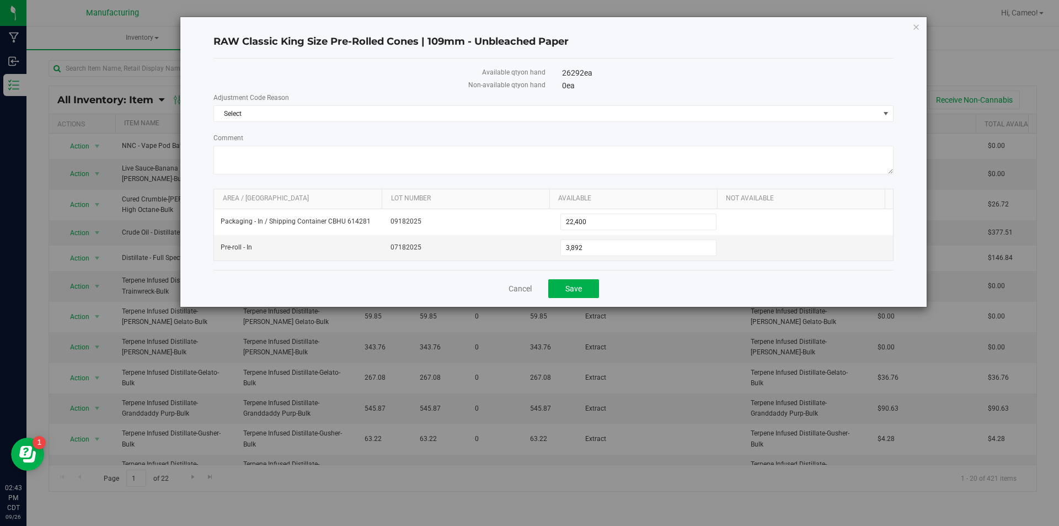
click at [819, 126] on div "Adjustment Code Reason Select Select Damaged Incorrect Quantity Manufacturing D…" at bounding box center [553, 135] width 680 height 85
click at [811, 115] on span "Select" at bounding box center [546, 113] width 665 height 15
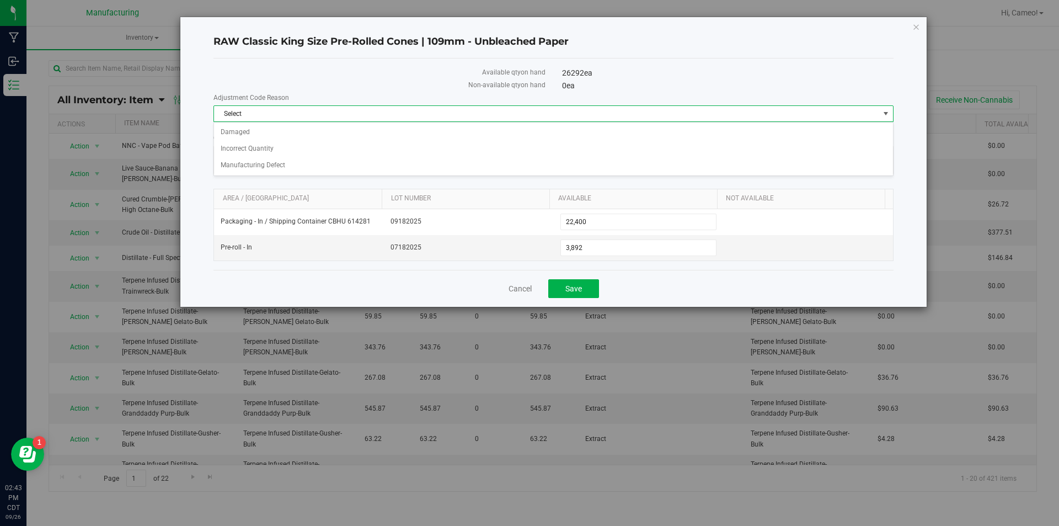
click at [811, 115] on span "Select" at bounding box center [546, 113] width 665 height 15
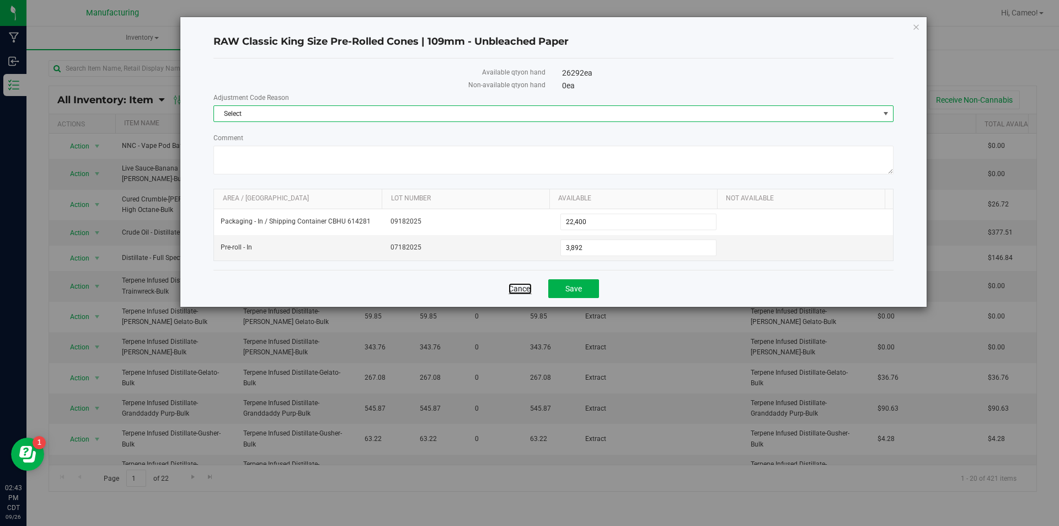
click at [521, 285] on link "Cancel" at bounding box center [519, 288] width 23 height 11
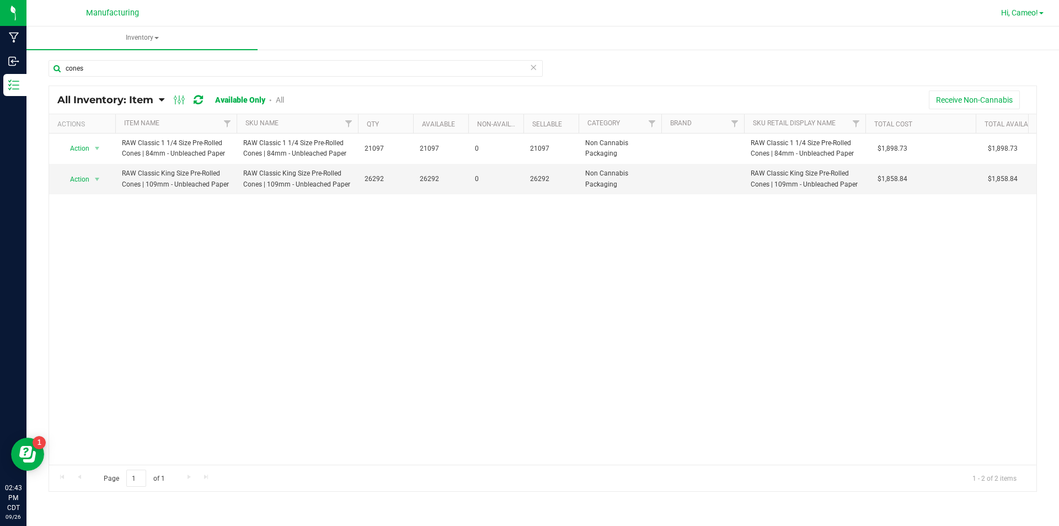
click at [1022, 12] on span "Hi, Cameo!" at bounding box center [1019, 12] width 37 height 9
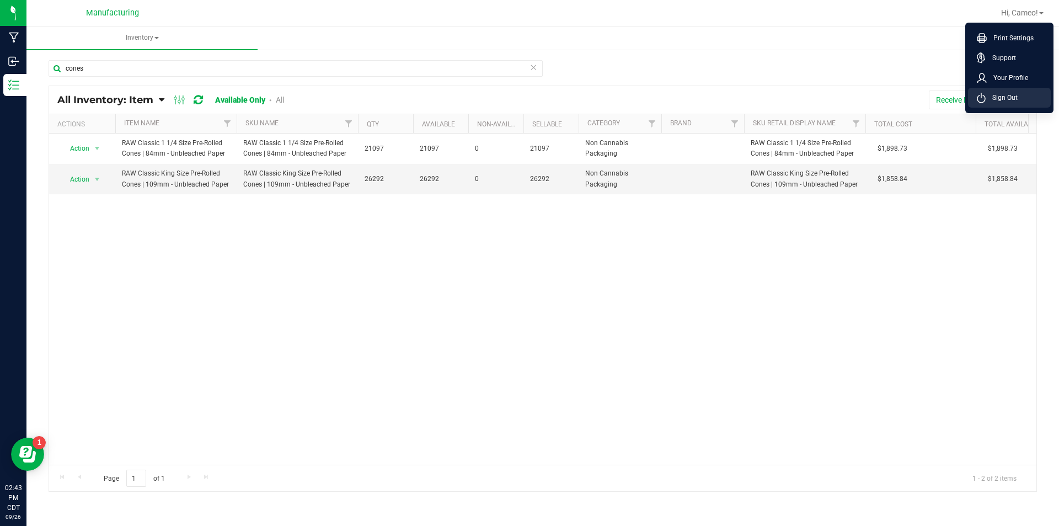
click at [1003, 97] on span "Sign Out" at bounding box center [1001, 97] width 32 height 11
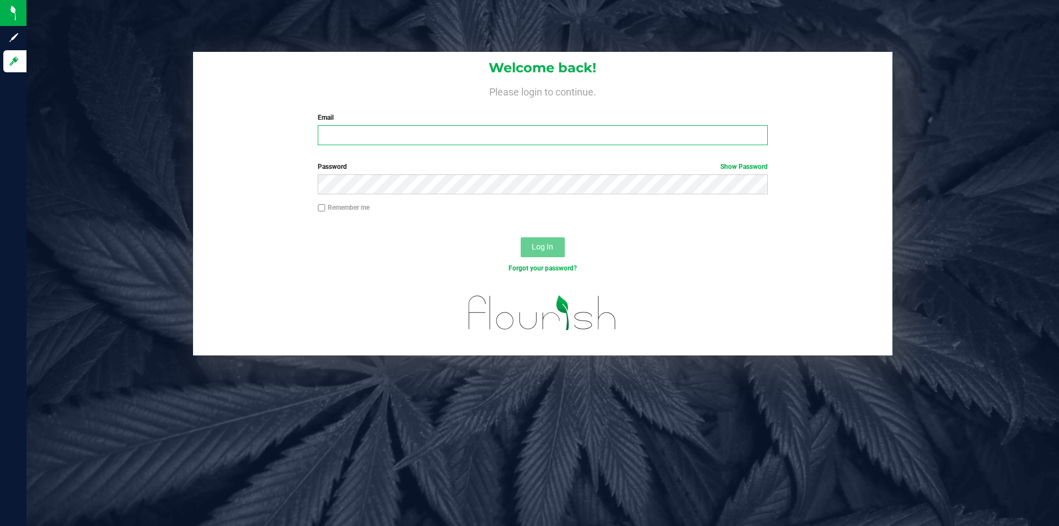
click at [517, 138] on input "Email" at bounding box center [542, 135] width 449 height 20
